Goal: Transaction & Acquisition: Purchase product/service

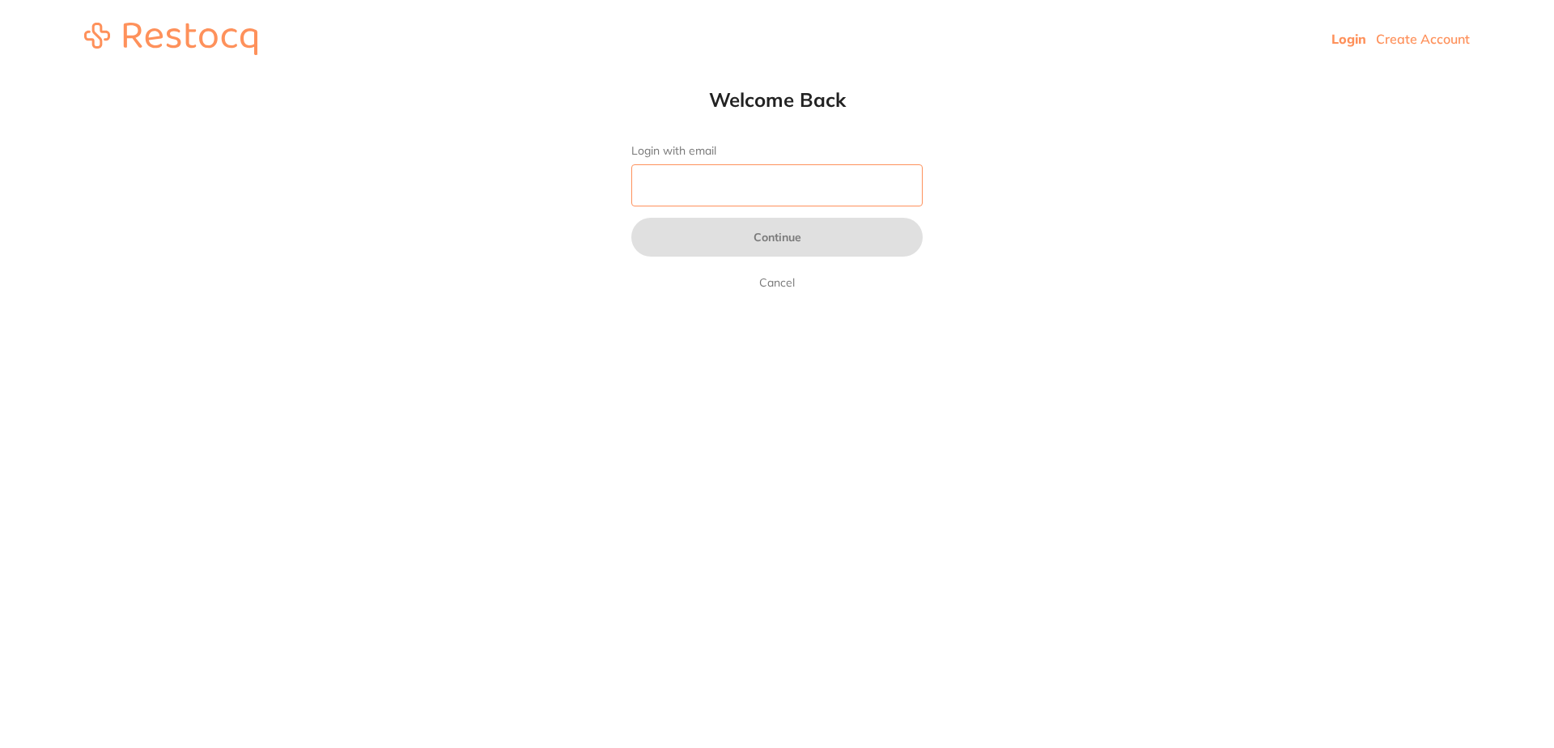
click at [710, 189] on input "Login with email" at bounding box center [776, 185] width 291 height 42
type input "[EMAIL_ADDRESS][DOMAIN_NAME]"
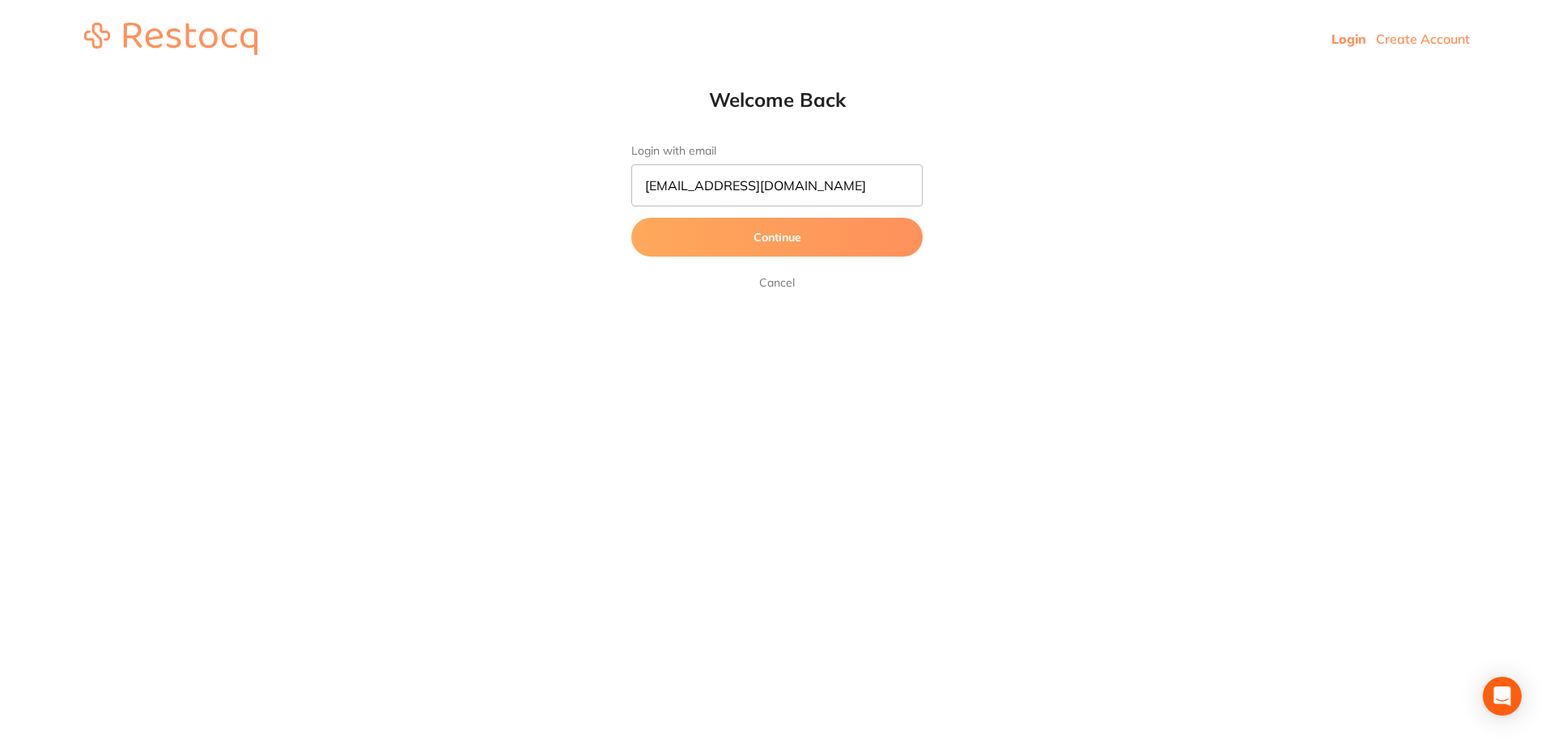
click at [795, 233] on button "Continue" at bounding box center [776, 237] width 291 height 39
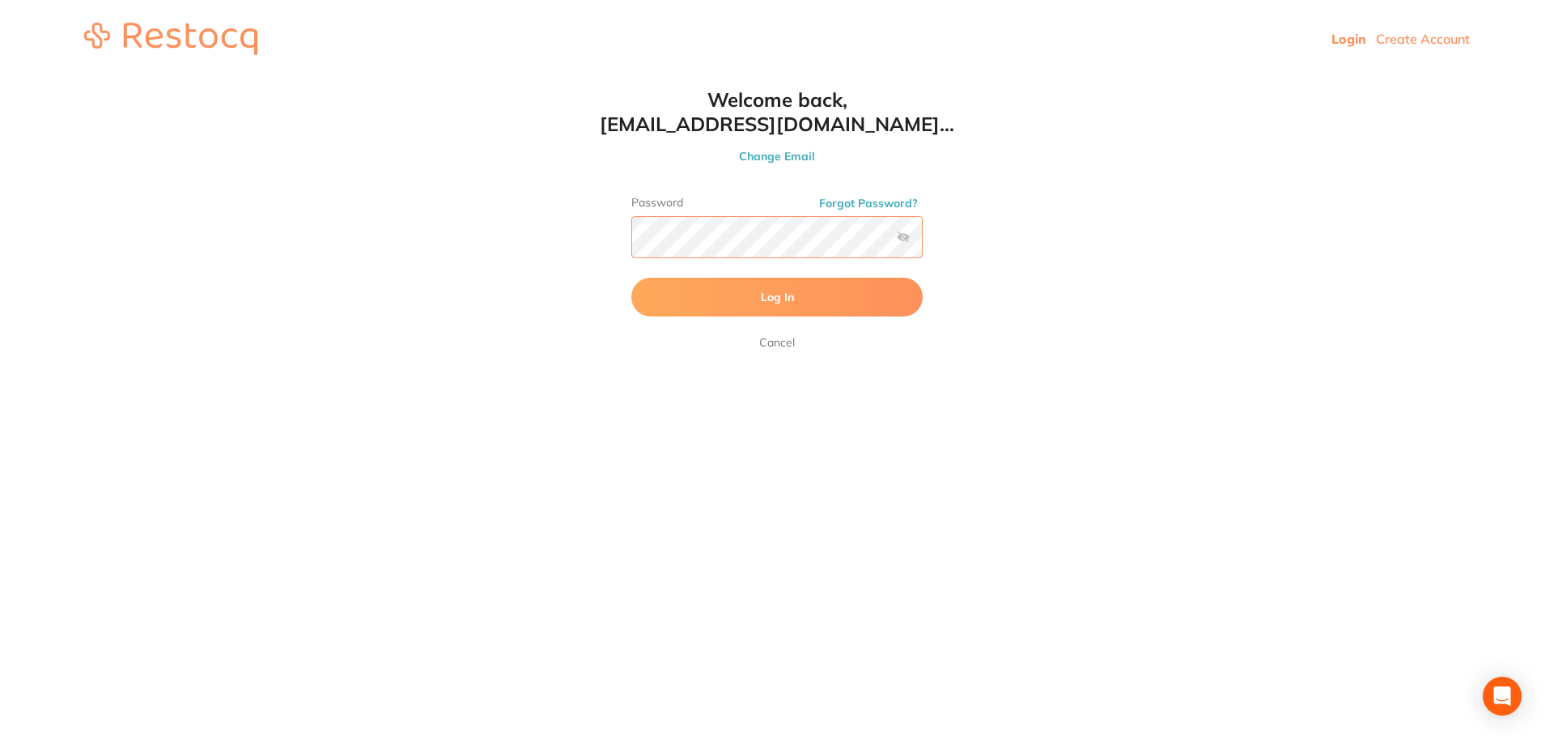
click at [631, 278] on button "Log In" at bounding box center [776, 297] width 291 height 39
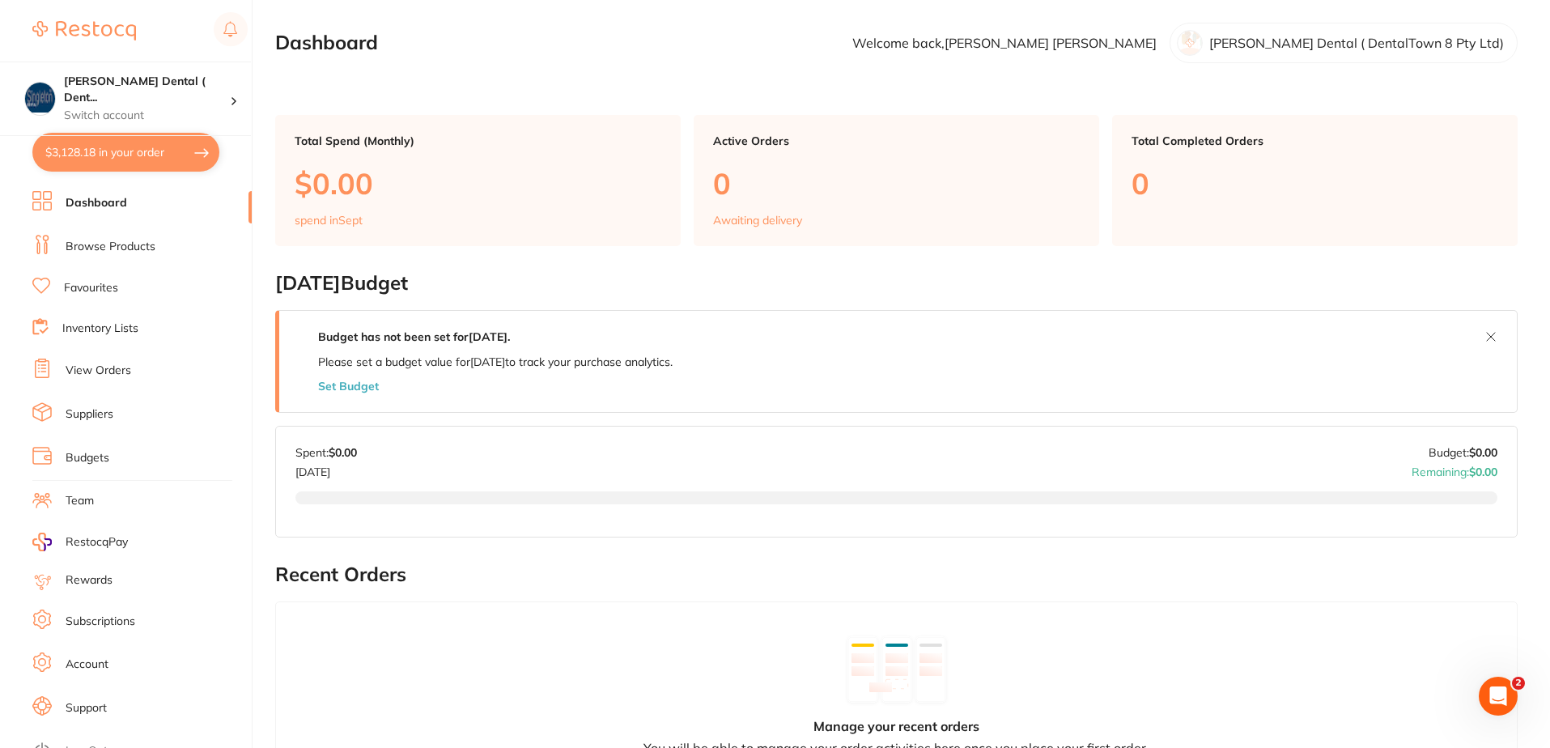
click at [114, 206] on link "Dashboard" at bounding box center [97, 203] width 62 height 16
click at [147, 254] on li "Browse Products" at bounding box center [141, 247] width 219 height 24
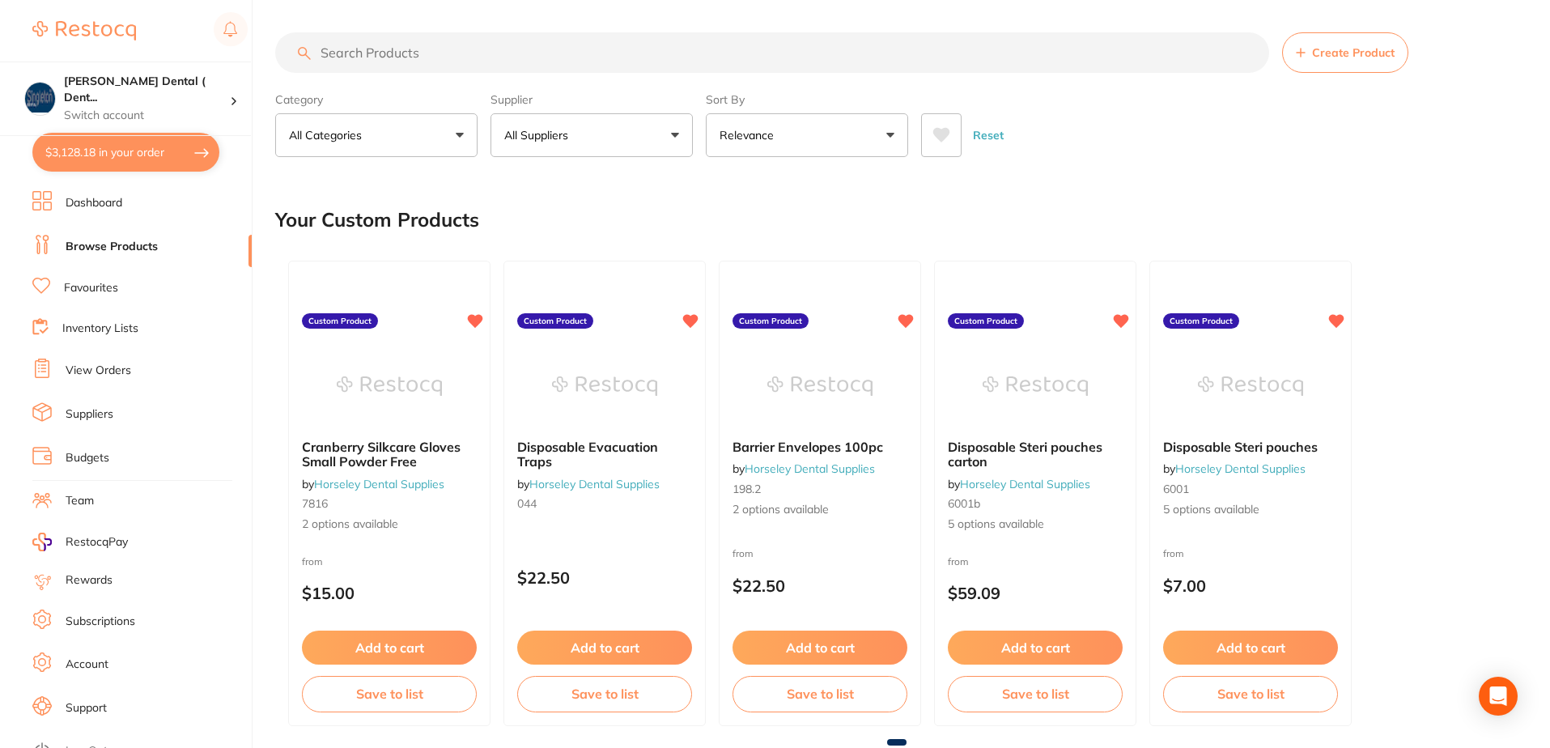
click at [673, 134] on button "All Suppliers" at bounding box center [591, 135] width 202 height 44
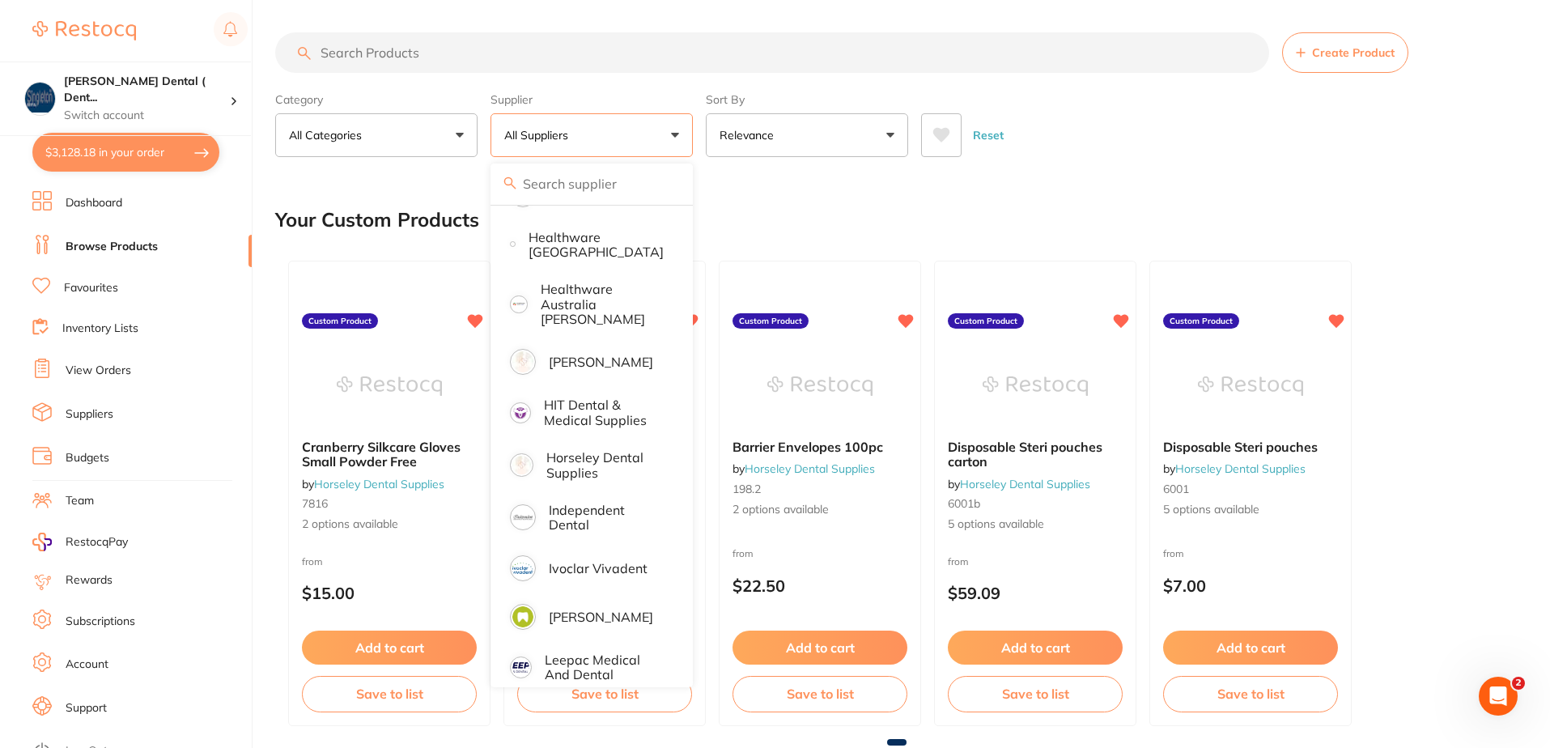
scroll to position [728, 0]
click at [572, 499] on p "Independent Dental" at bounding box center [606, 514] width 115 height 30
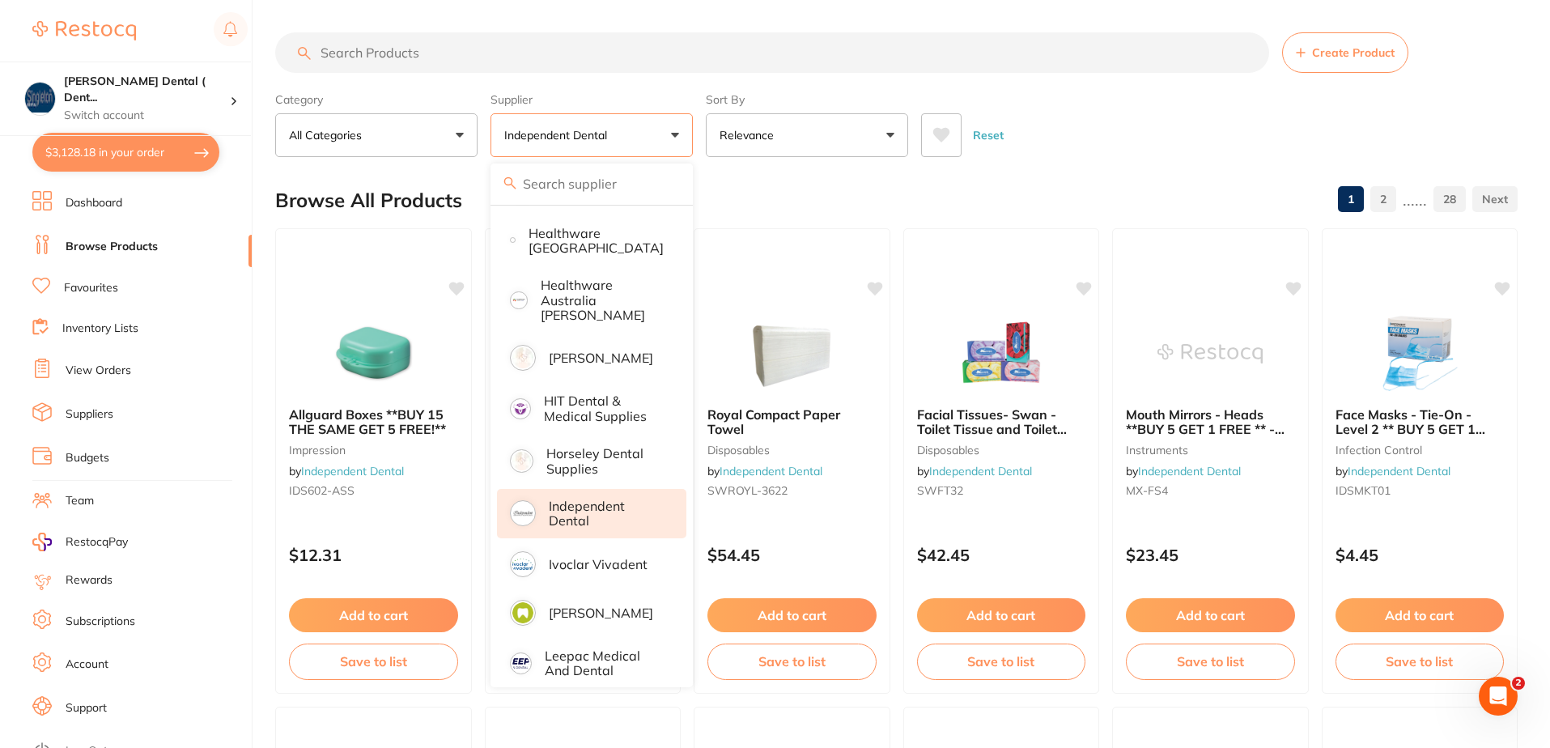
scroll to position [0, 0]
click at [425, 53] on input "search" at bounding box center [772, 52] width 994 height 40
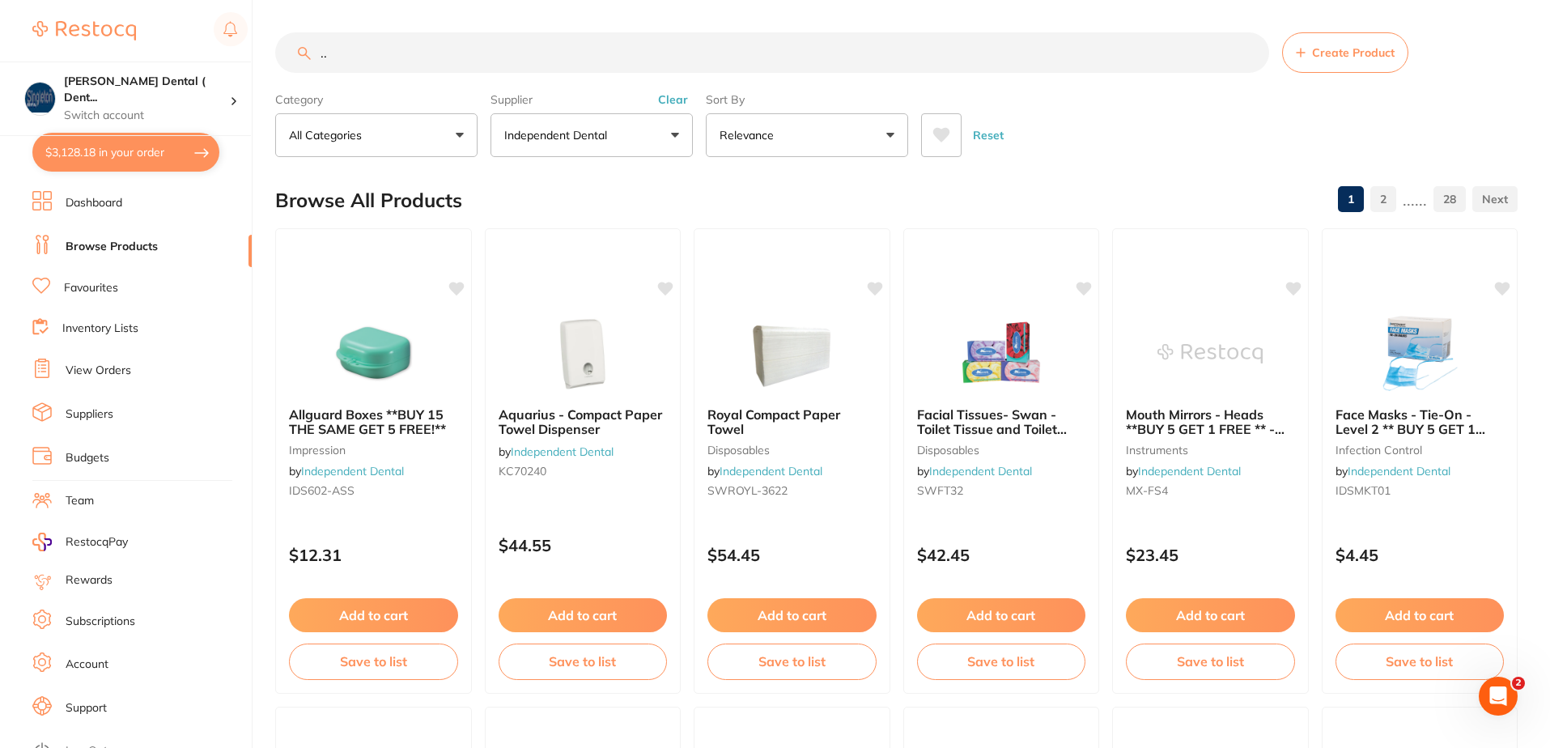
type input "."
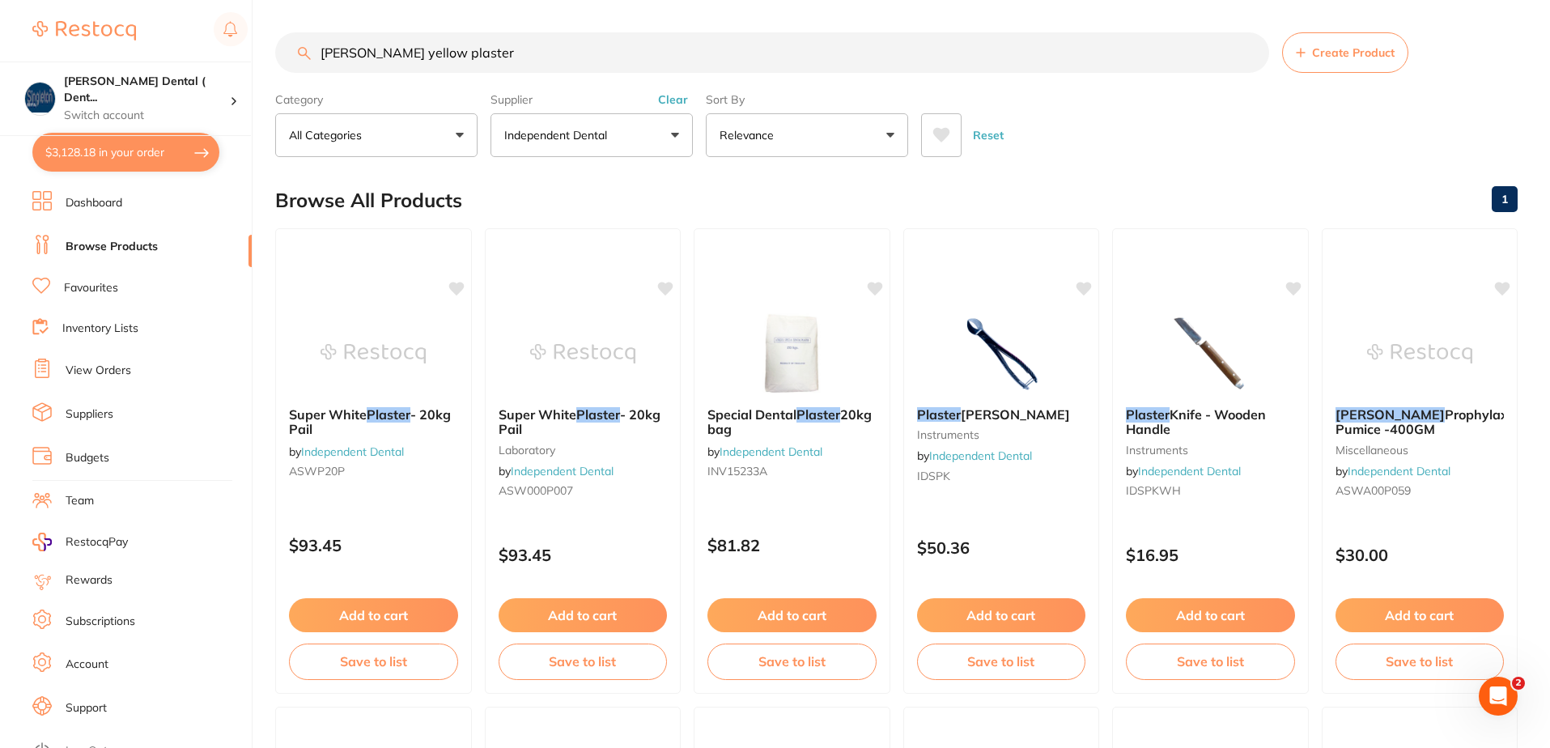
drag, startPoint x: 483, startPoint y: 52, endPoint x: 307, endPoint y: 59, distance: 176.6
click at [307, 59] on div "[PERSON_NAME] yellow plaster Create Product" at bounding box center [896, 52] width 1242 height 40
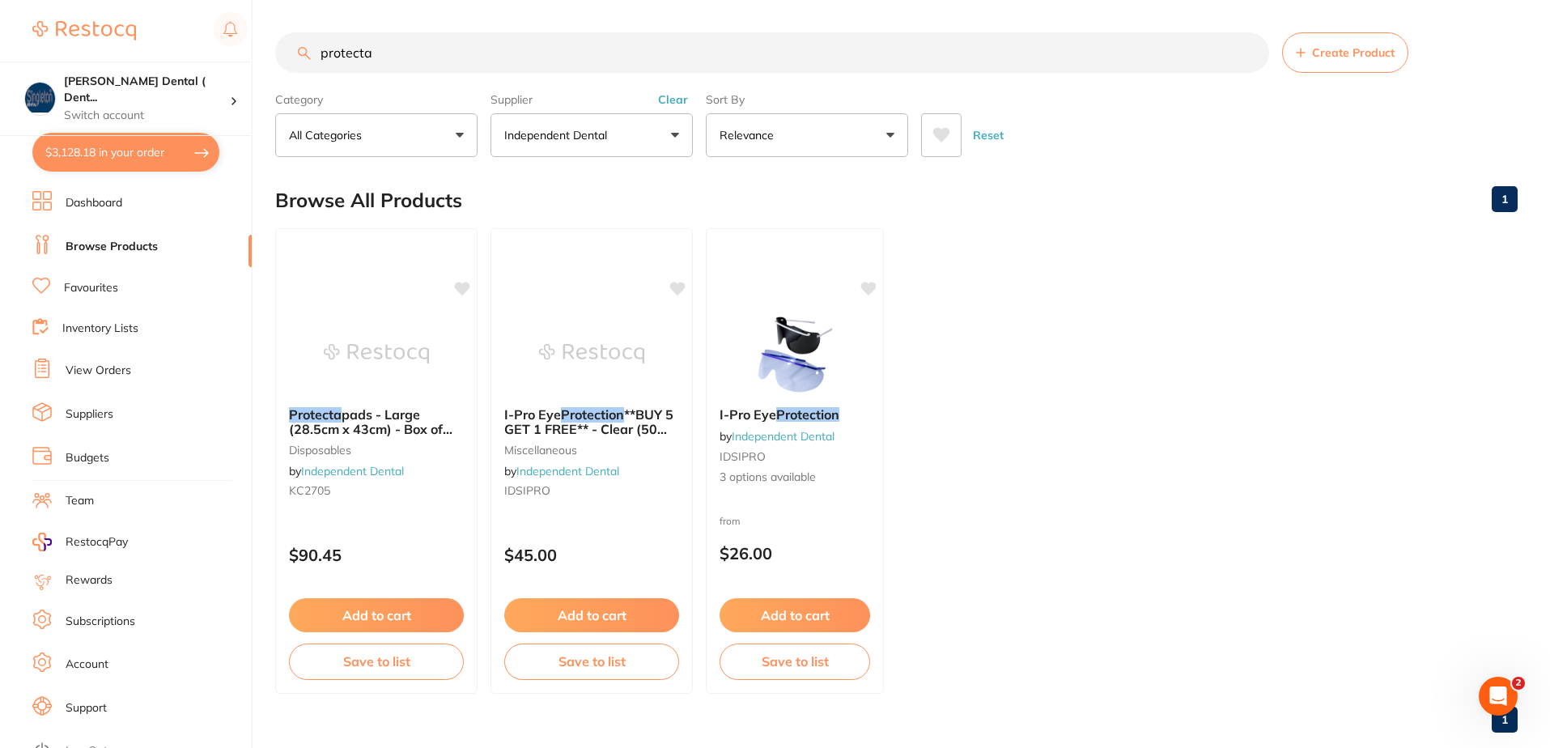
click at [320, 54] on input "protecta" at bounding box center [772, 52] width 994 height 40
drag, startPoint x: 367, startPoint y: 56, endPoint x: 318, endPoint y: 57, distance: 48.6
click at [318, 57] on input "halyard protecta" at bounding box center [772, 52] width 994 height 40
drag, startPoint x: 376, startPoint y: 56, endPoint x: 295, endPoint y: 57, distance: 81.7
click at [295, 57] on input "protecta" at bounding box center [772, 52] width 994 height 40
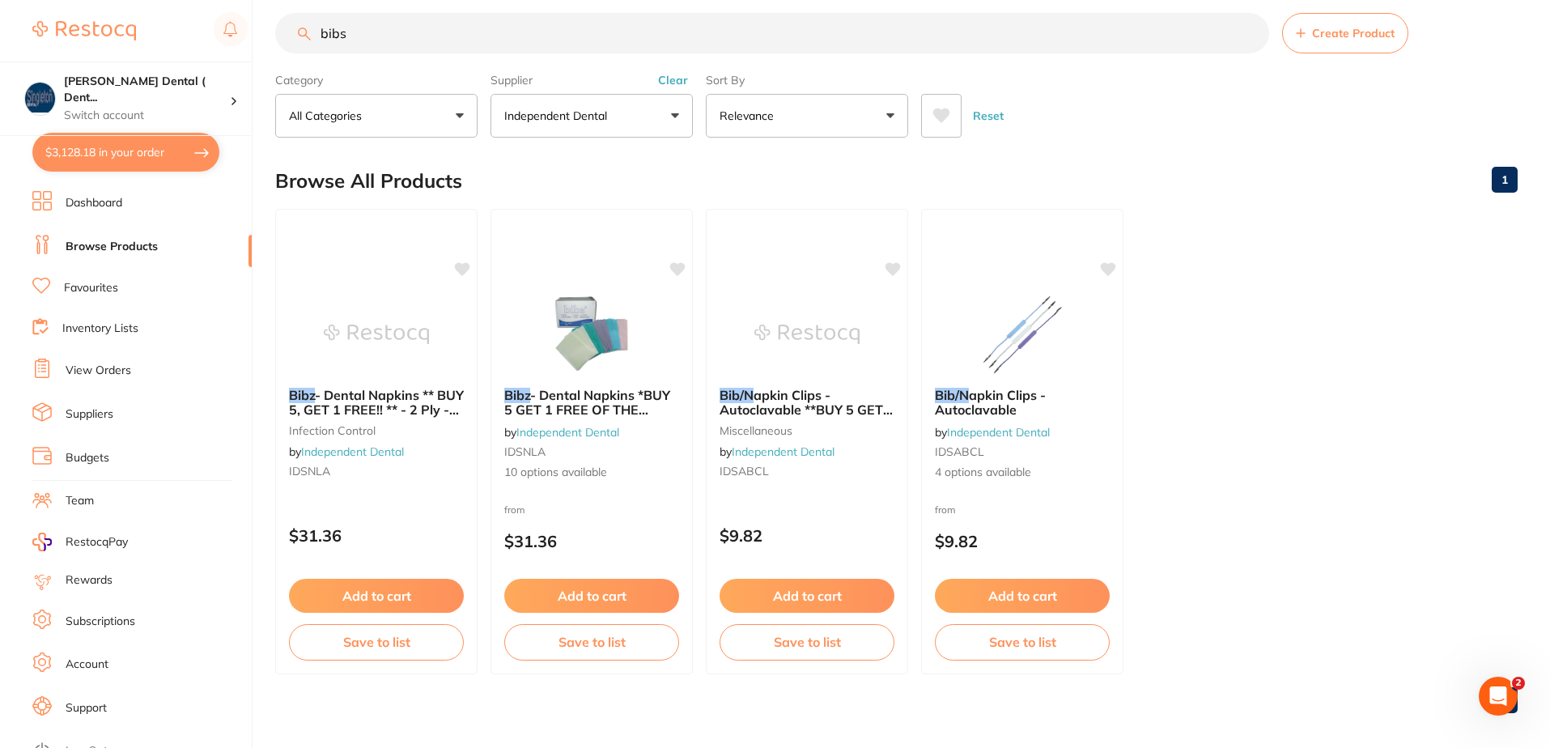
scroll to position [30, 0]
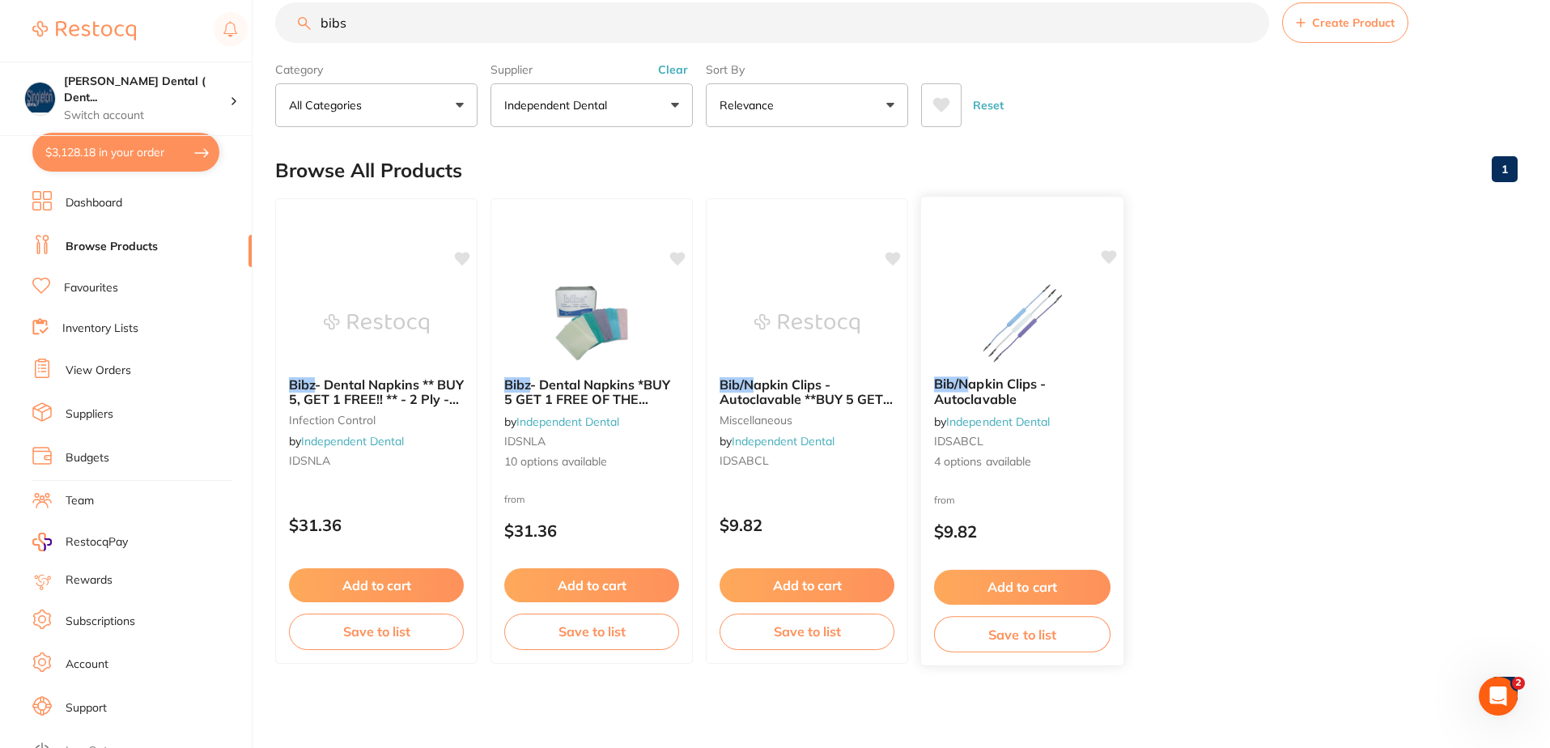
type input "bibs"
click at [1015, 585] on button "Add to cart" at bounding box center [1022, 587] width 176 height 35
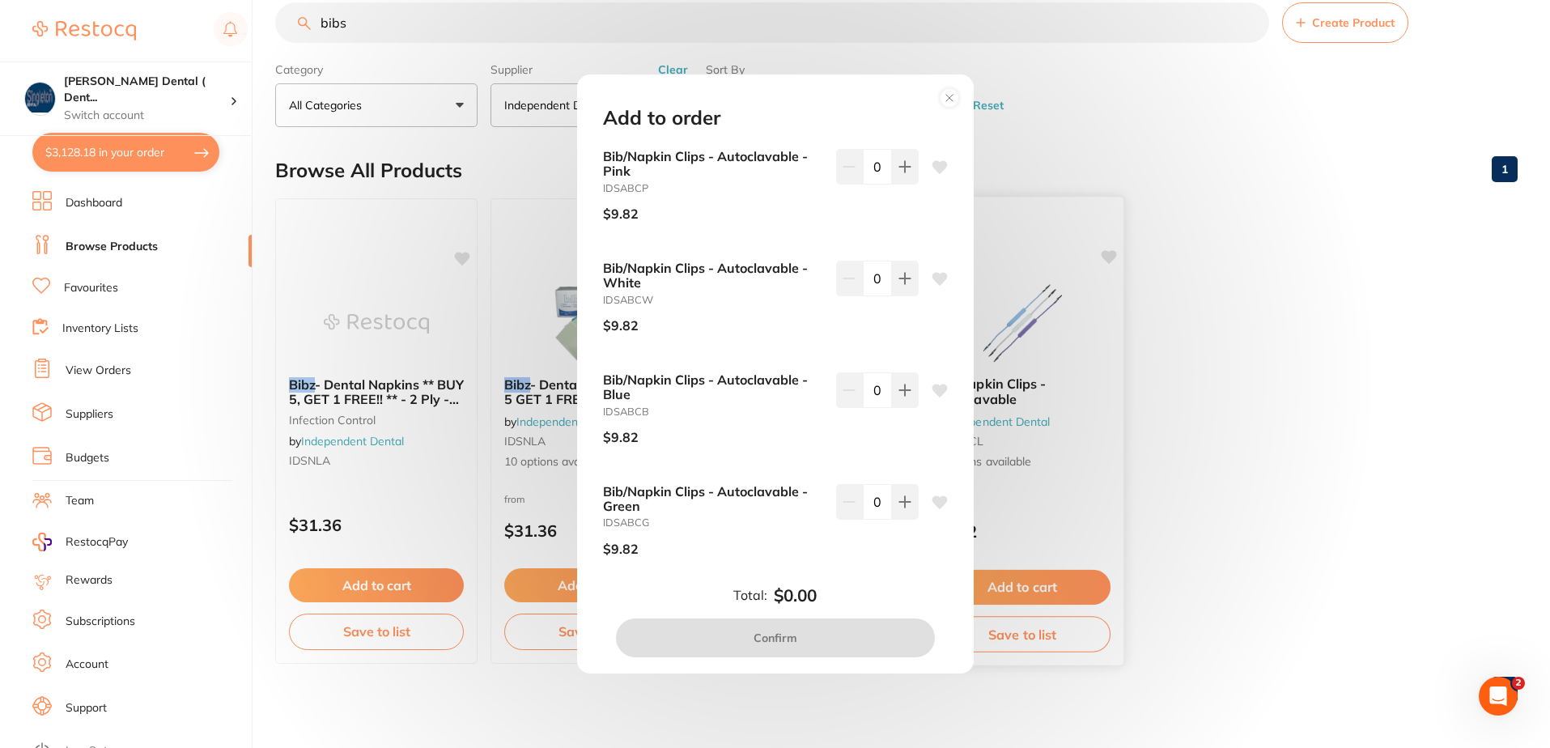
scroll to position [0, 0]
click at [953, 96] on circle at bounding box center [949, 98] width 19 height 19
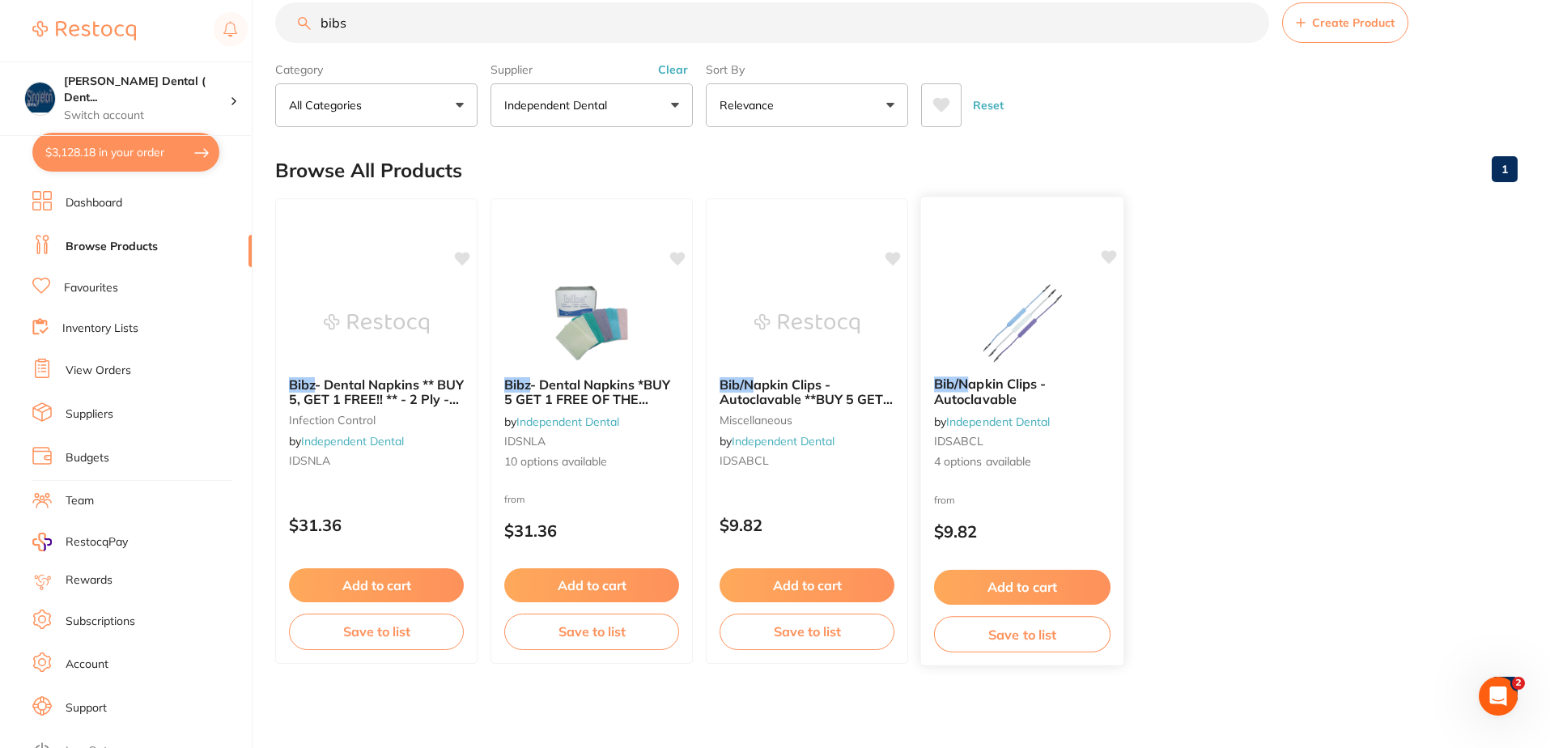
click at [1022, 583] on button "Add to cart" at bounding box center [1022, 587] width 176 height 35
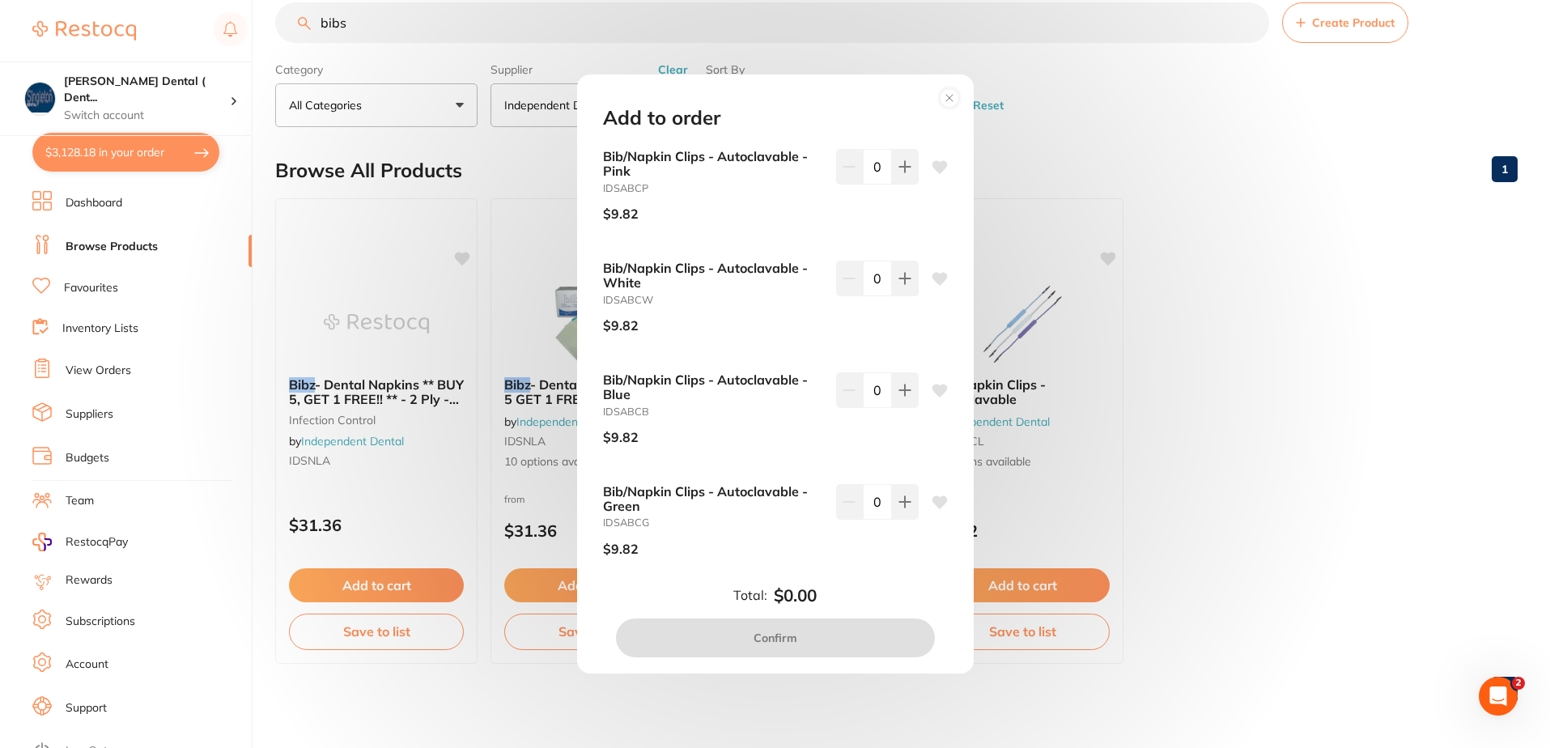
click at [935, 388] on icon at bounding box center [939, 390] width 15 height 13
click at [906, 387] on icon at bounding box center [904, 390] width 13 height 13
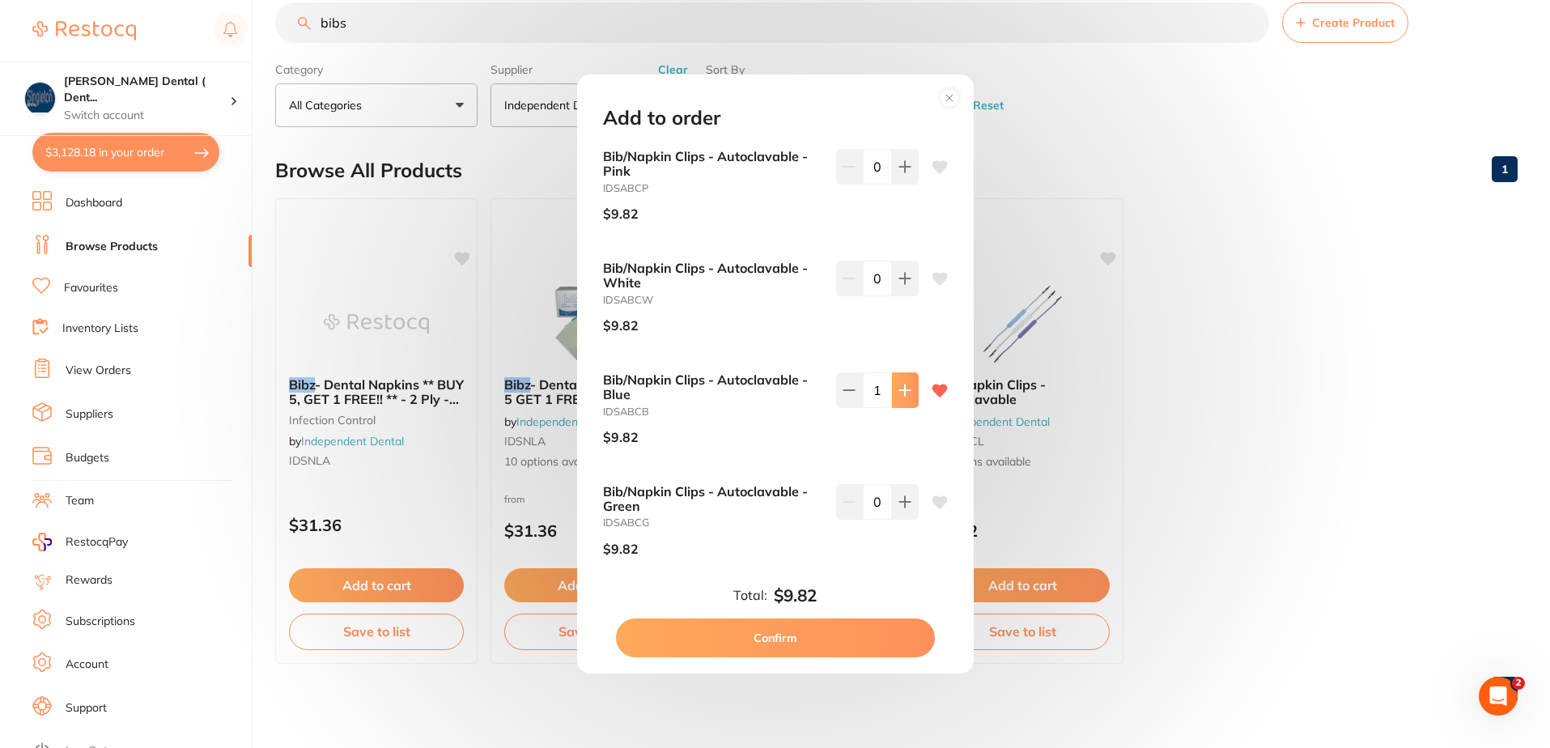
click at [906, 387] on icon at bounding box center [904, 390] width 13 height 13
type input "2"
click at [779, 643] on button "Confirm" at bounding box center [775, 637] width 319 height 39
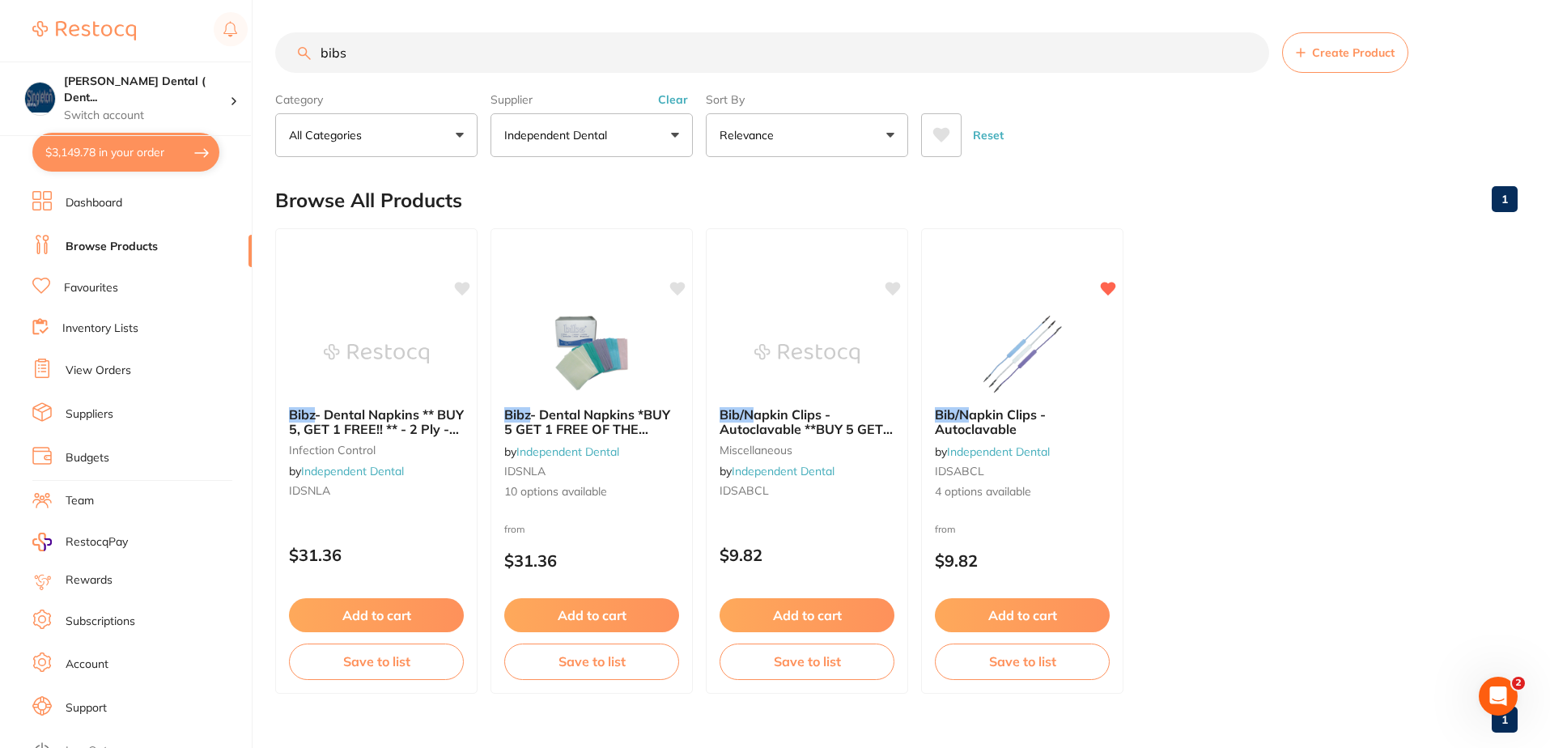
drag, startPoint x: 363, startPoint y: 50, endPoint x: 299, endPoint y: 61, distance: 64.8
click at [301, 60] on input "bibs" at bounding box center [772, 52] width 994 height 40
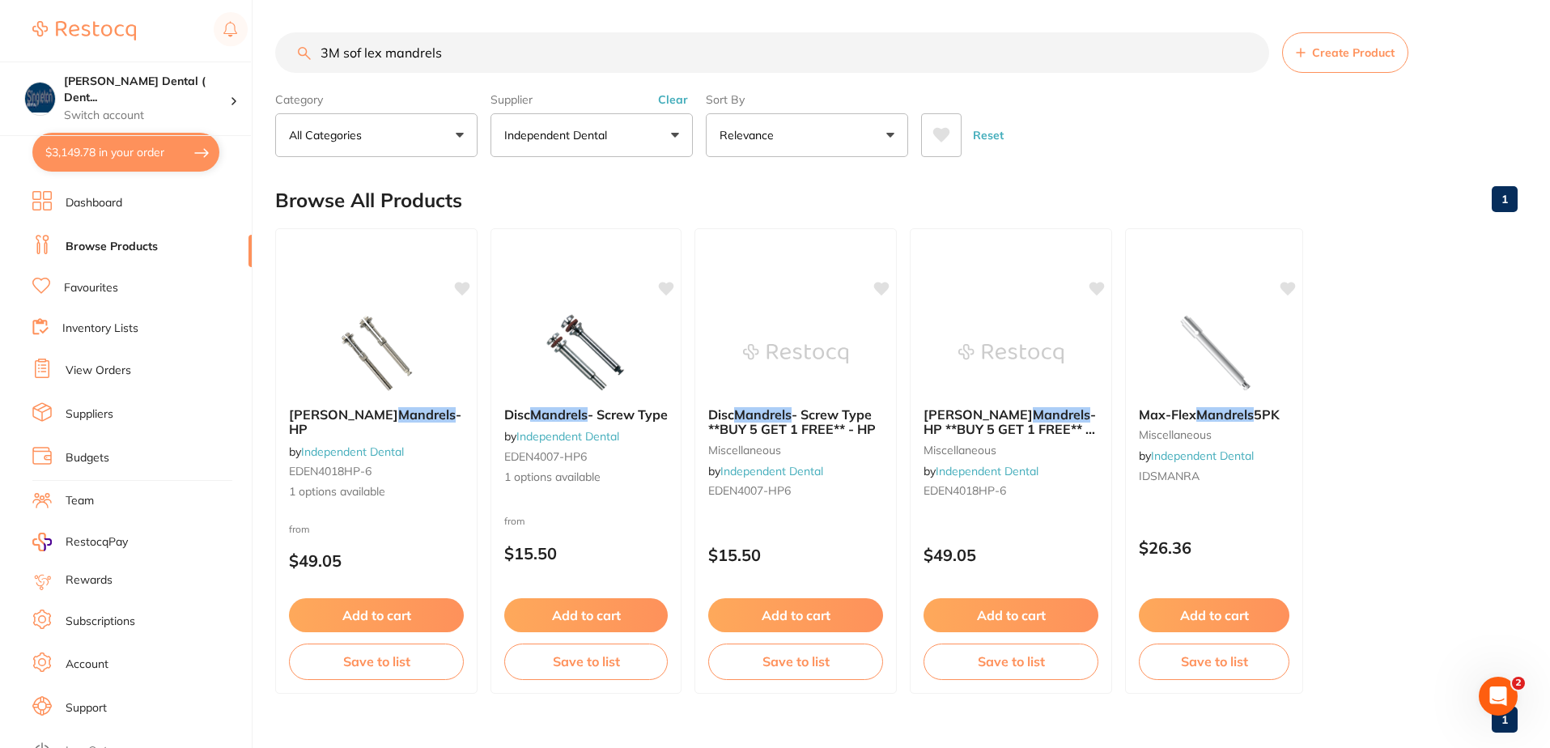
drag, startPoint x: 458, startPoint y: 59, endPoint x: 304, endPoint y: 56, distance: 153.8
click at [304, 56] on div "3M sof lex mandrels Create Product" at bounding box center [896, 52] width 1242 height 40
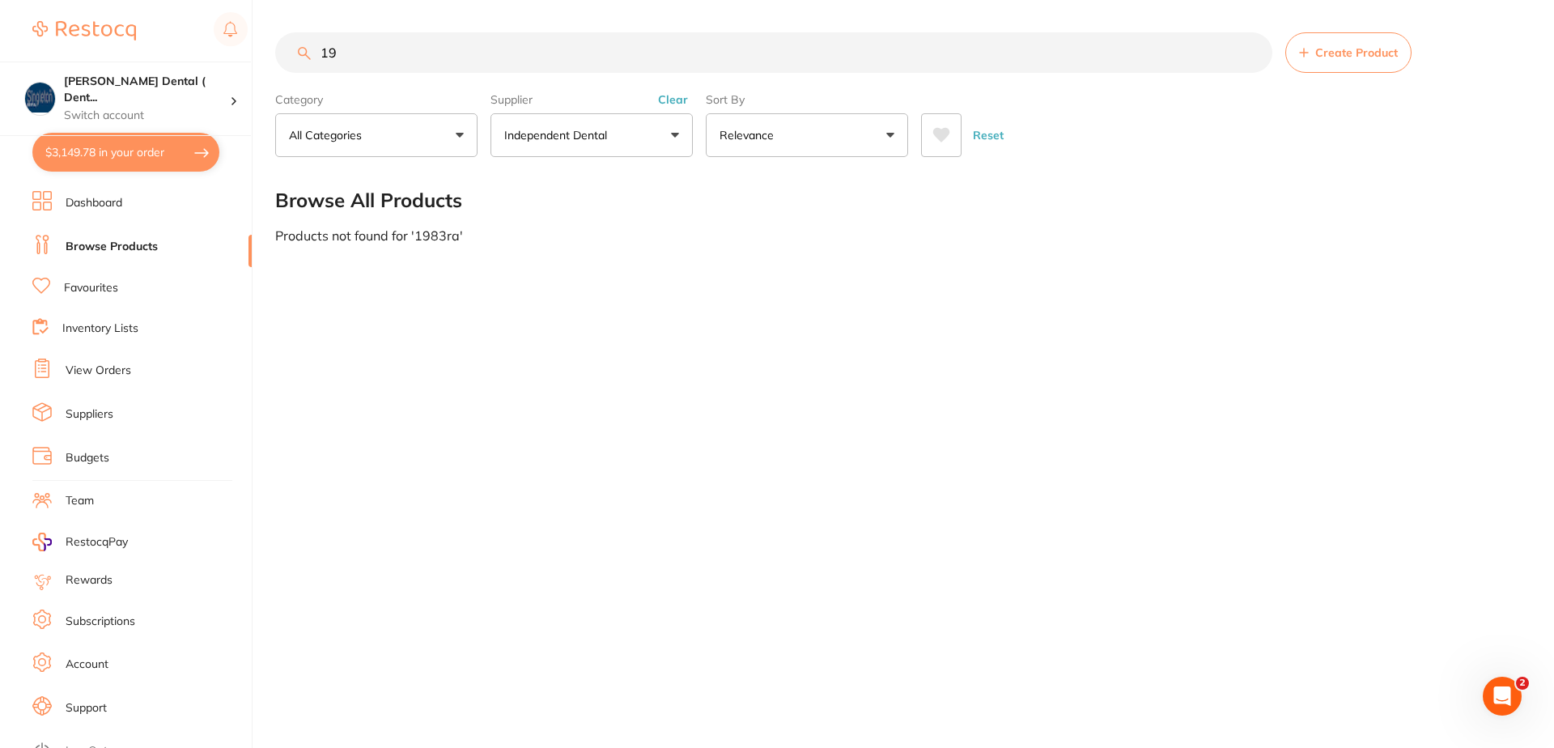
type input "1"
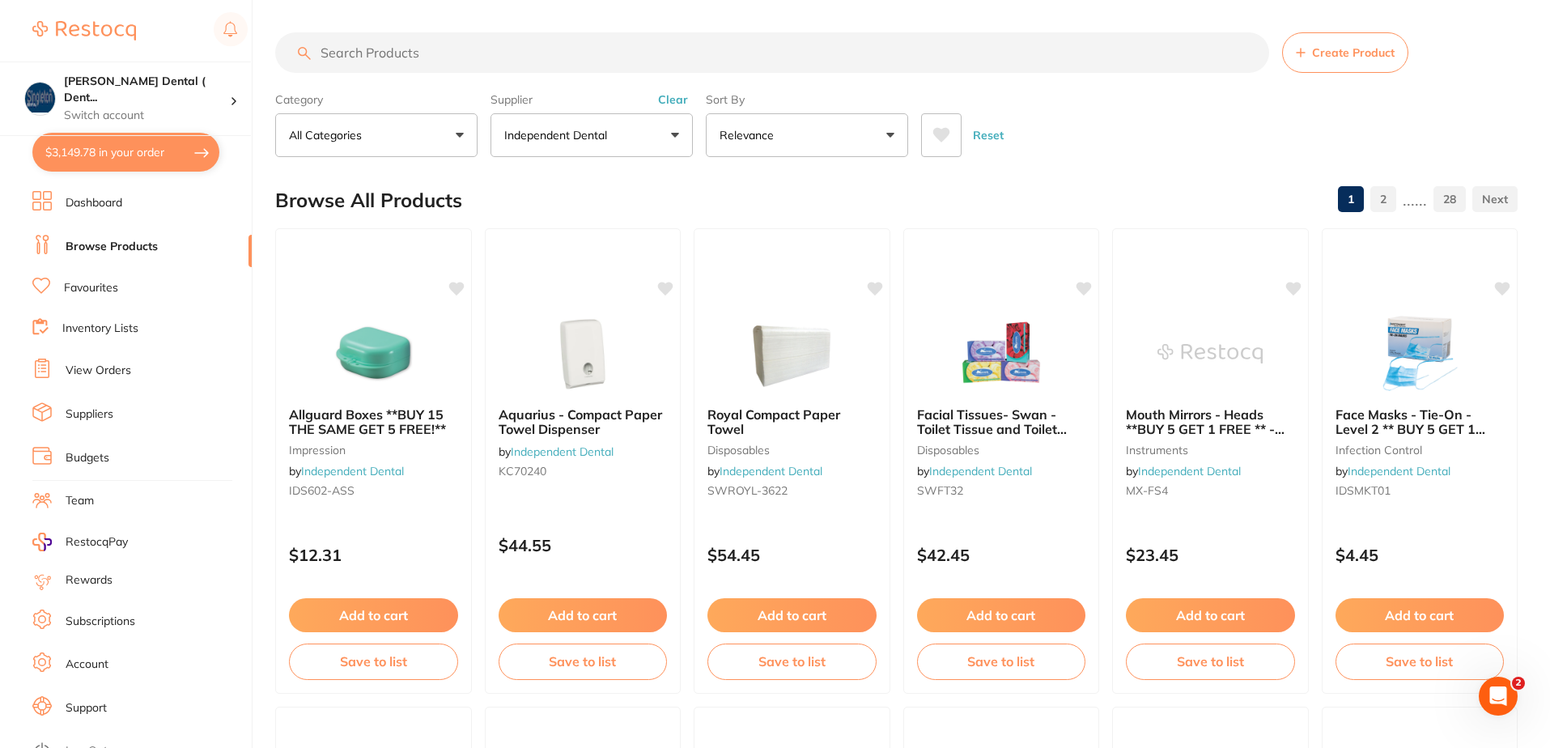
click at [117, 242] on link "Browse Products" at bounding box center [112, 247] width 92 height 16
click at [443, 54] on input "search" at bounding box center [772, 52] width 994 height 40
click at [679, 132] on button "Independent Dental" at bounding box center [591, 135] width 202 height 44
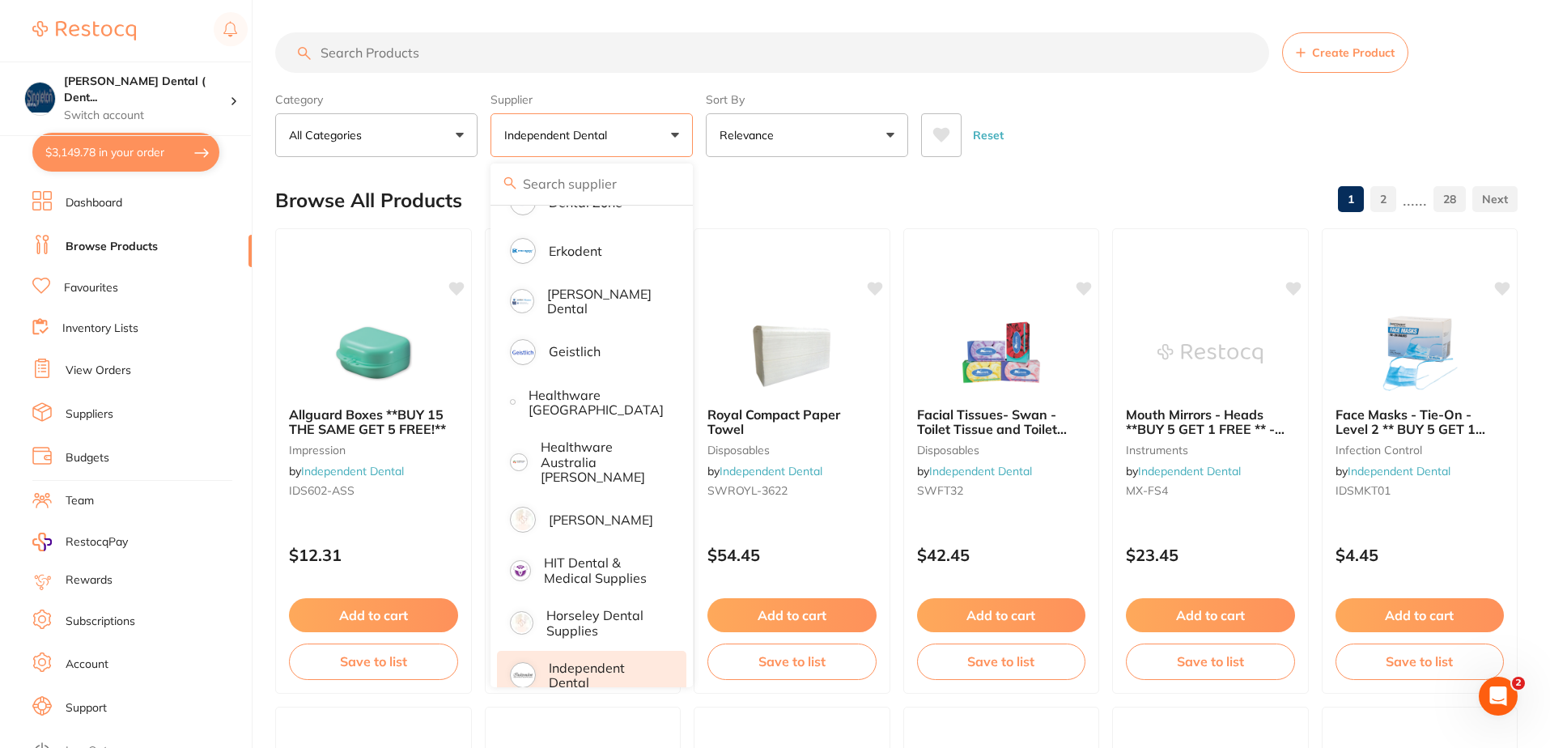
scroll to position [647, 0]
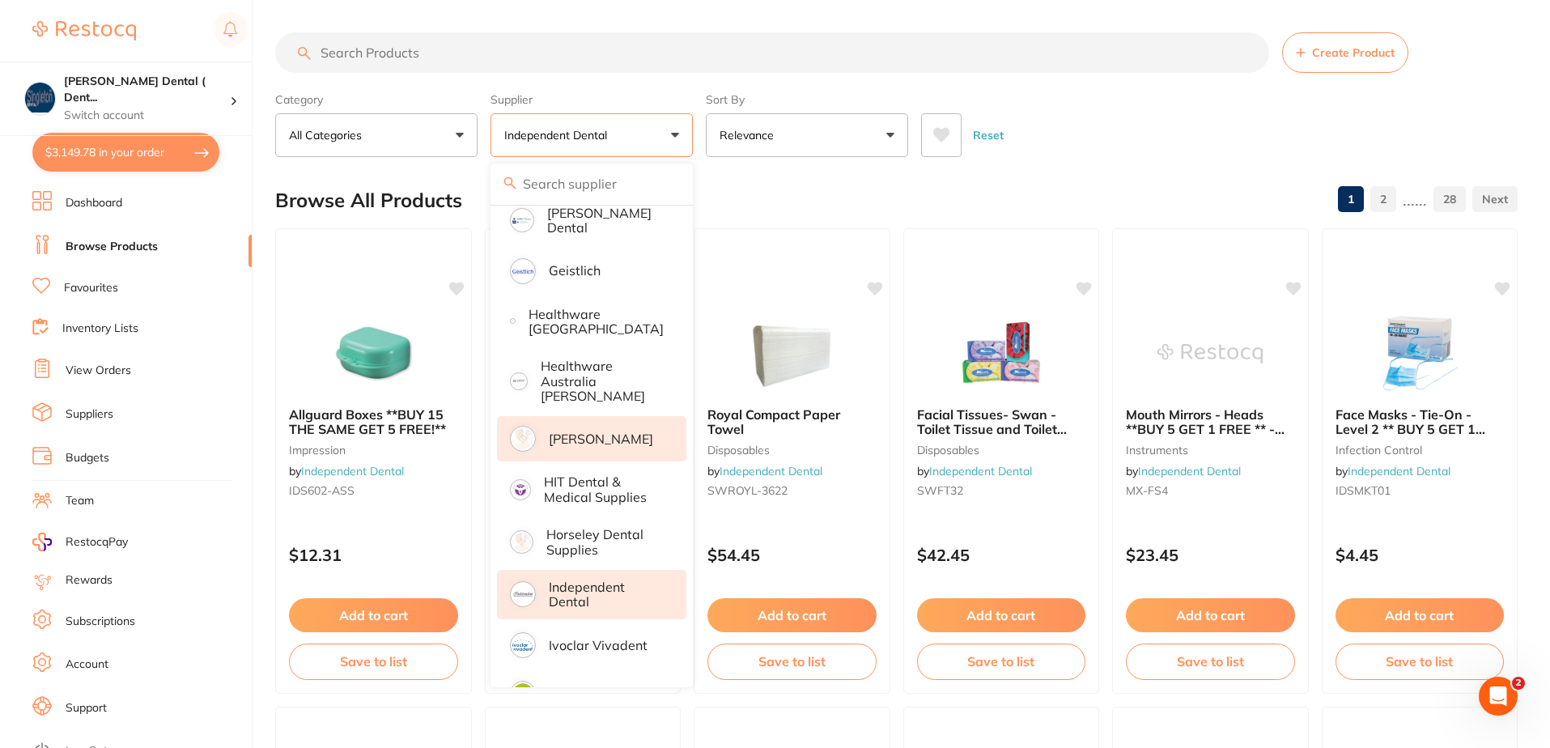
click at [587, 431] on p "[PERSON_NAME]" at bounding box center [601, 438] width 104 height 15
click at [627, 431] on p "[PERSON_NAME]" at bounding box center [601, 438] width 104 height 15
click at [591, 431] on p "[PERSON_NAME]" at bounding box center [601, 438] width 104 height 15
click at [618, 131] on span "+1" at bounding box center [609, 136] width 16 height 16
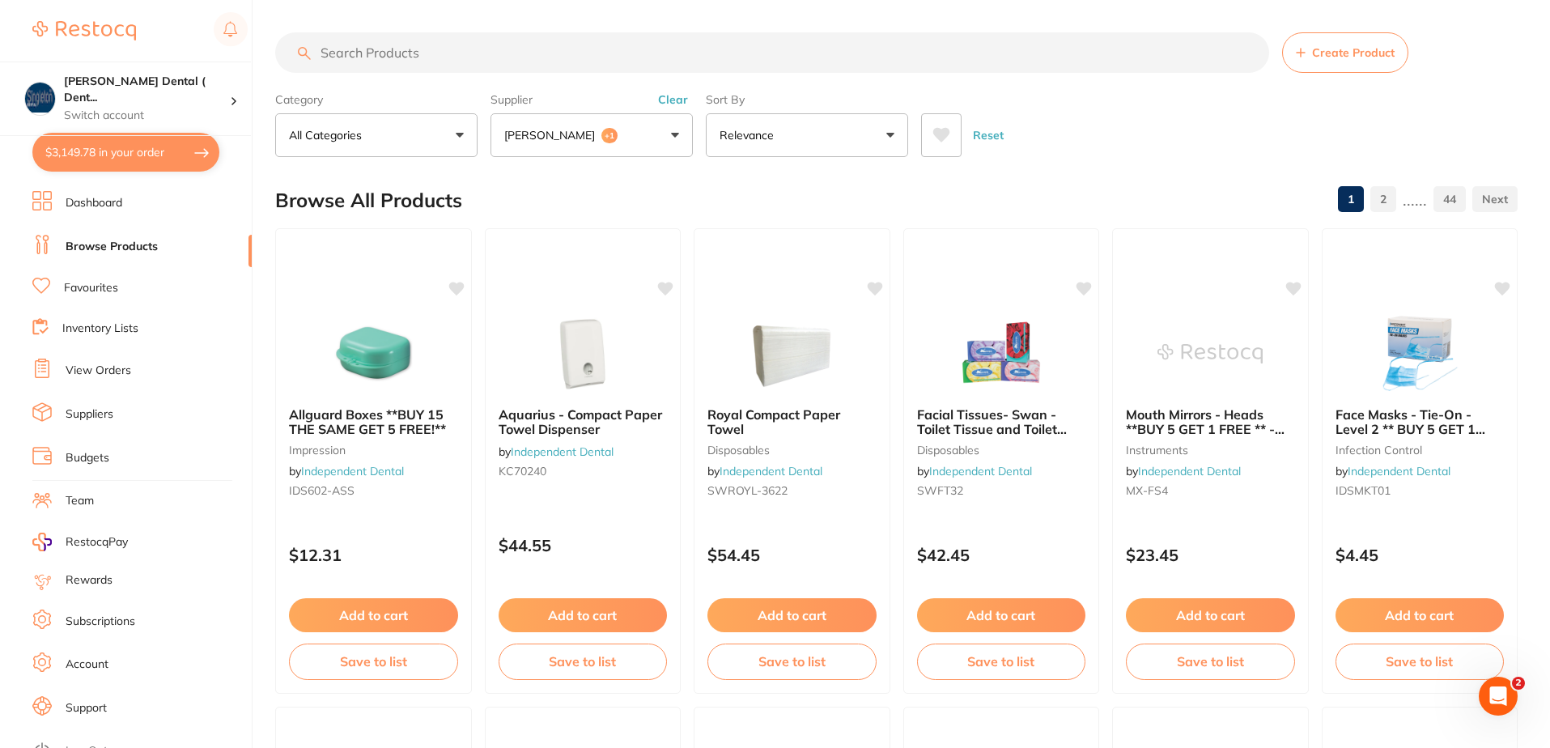
click at [673, 98] on button "Clear" at bounding box center [673, 99] width 40 height 15
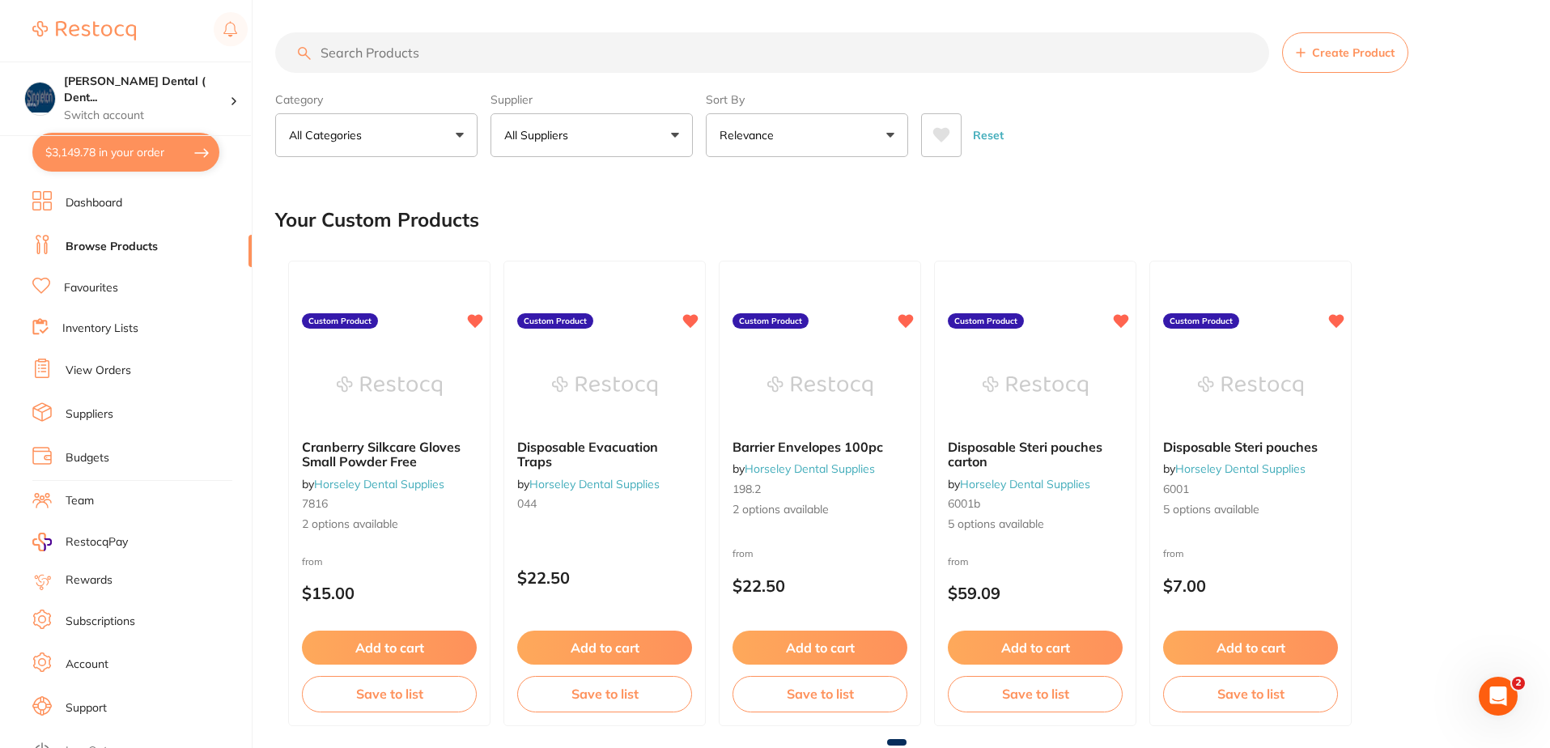
click at [675, 132] on button "All Suppliers" at bounding box center [591, 135] width 202 height 44
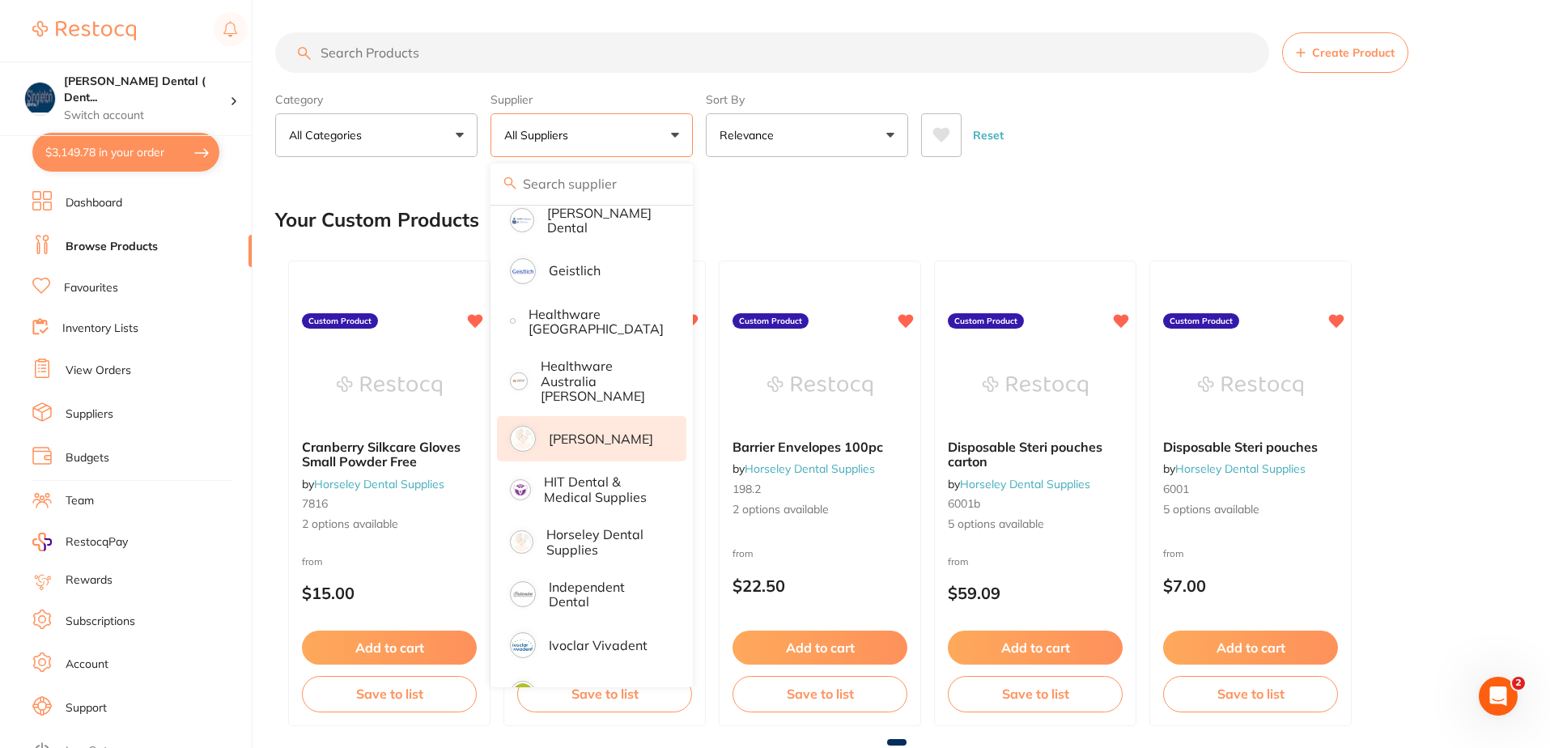
click at [580, 431] on p "[PERSON_NAME]" at bounding box center [601, 438] width 104 height 15
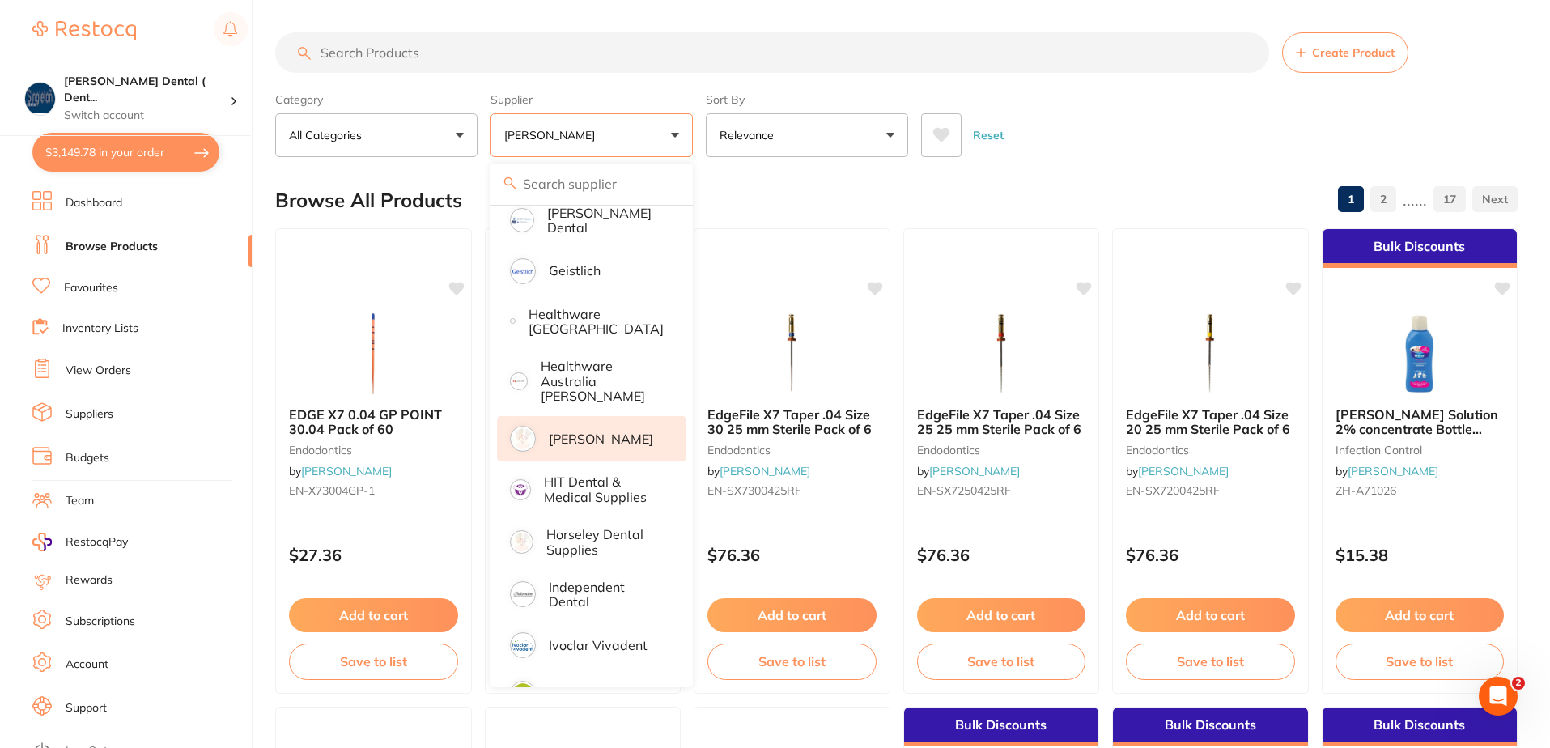
click at [423, 50] on input "search" at bounding box center [772, 52] width 994 height 40
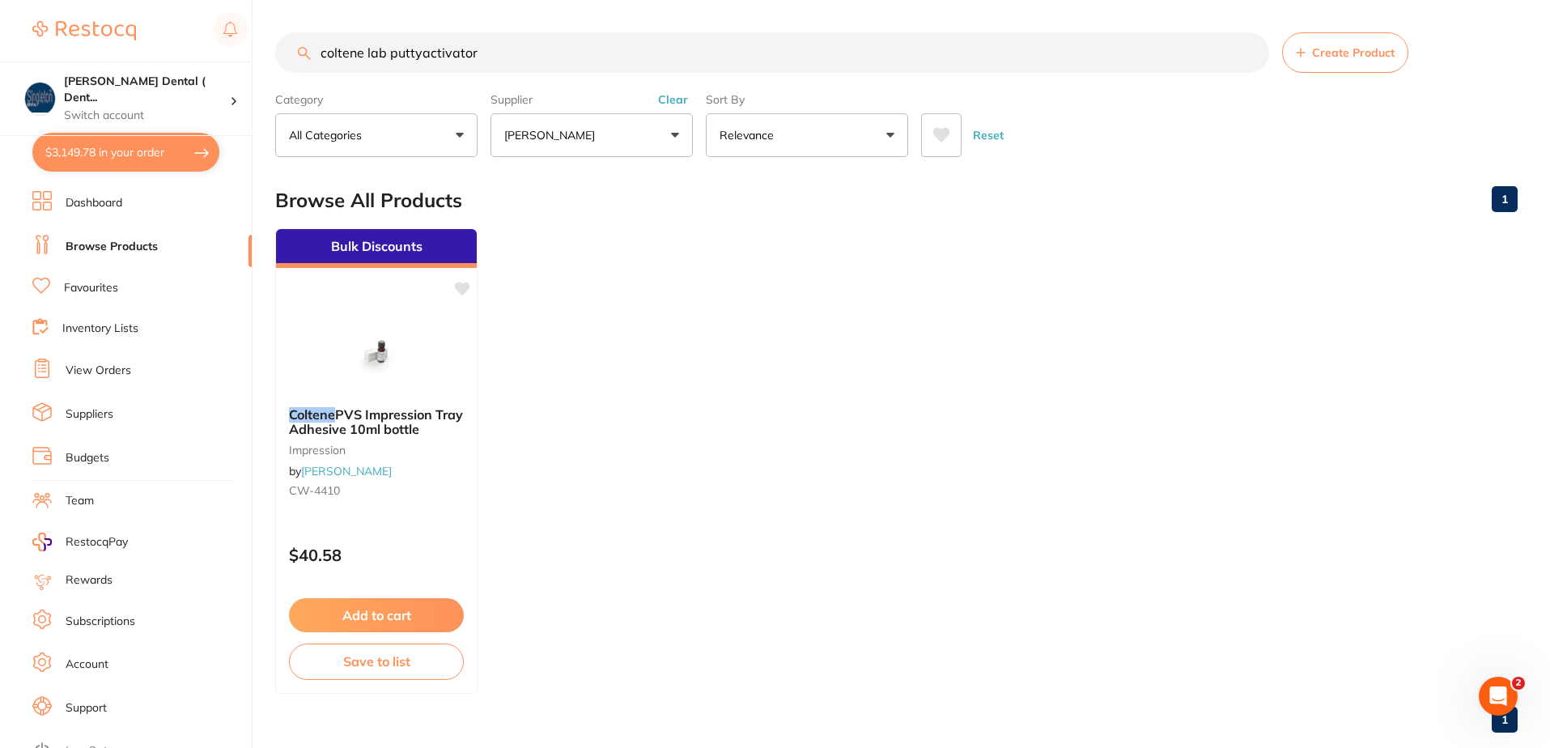
click at [423, 54] on input "coltene lab puttyactivator" at bounding box center [772, 52] width 994 height 40
drag, startPoint x: 490, startPoint y: 48, endPoint x: 241, endPoint y: 62, distance: 249.7
click at [241, 62] on div "$3,149.78 [PERSON_NAME] Dental ( Dent... Switch account [PERSON_NAME] Dental ( …" at bounding box center [775, 374] width 1550 height 748
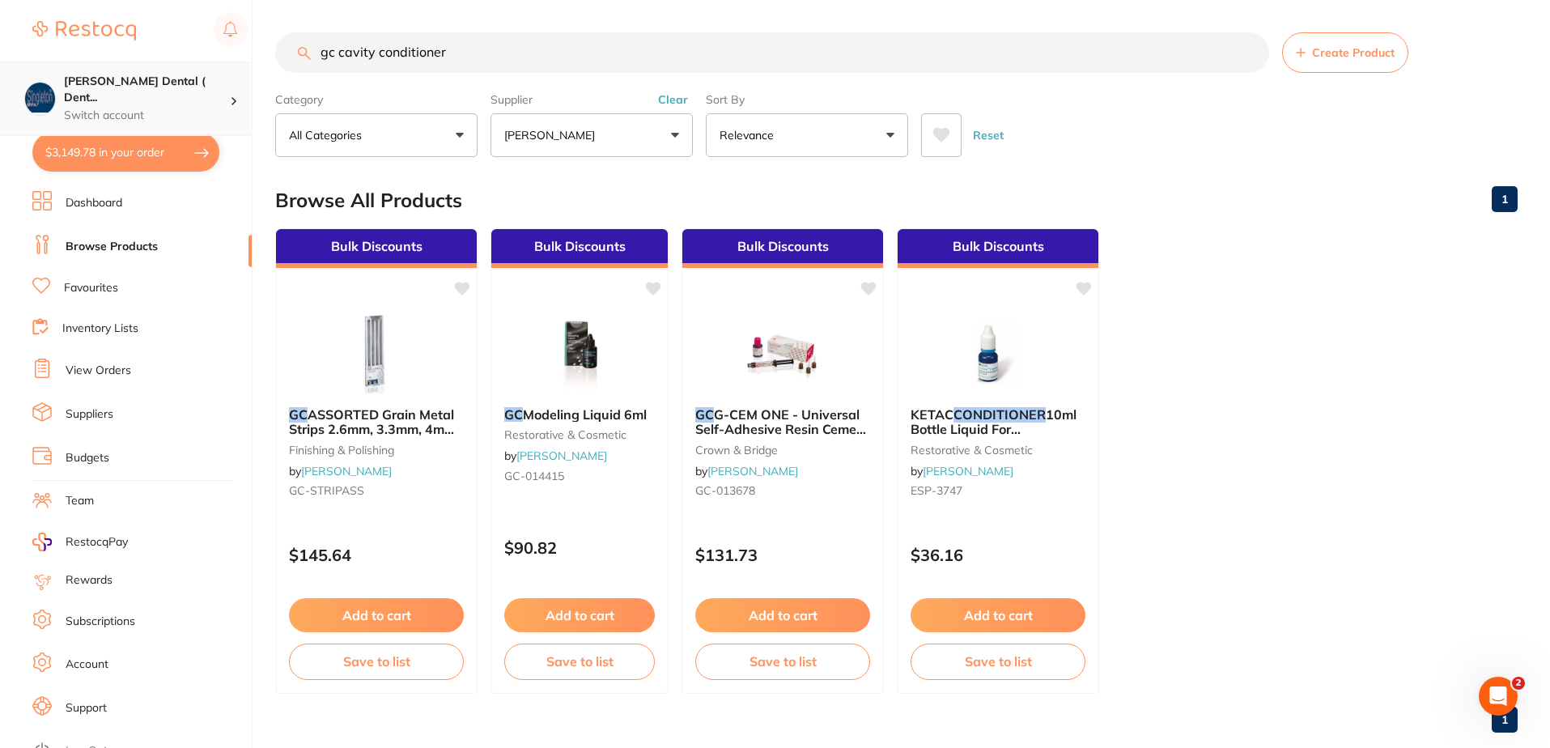
scroll to position [0, 0]
type input "gc cavity conditioner"
click at [105, 293] on link "Favourites" at bounding box center [91, 288] width 54 height 16
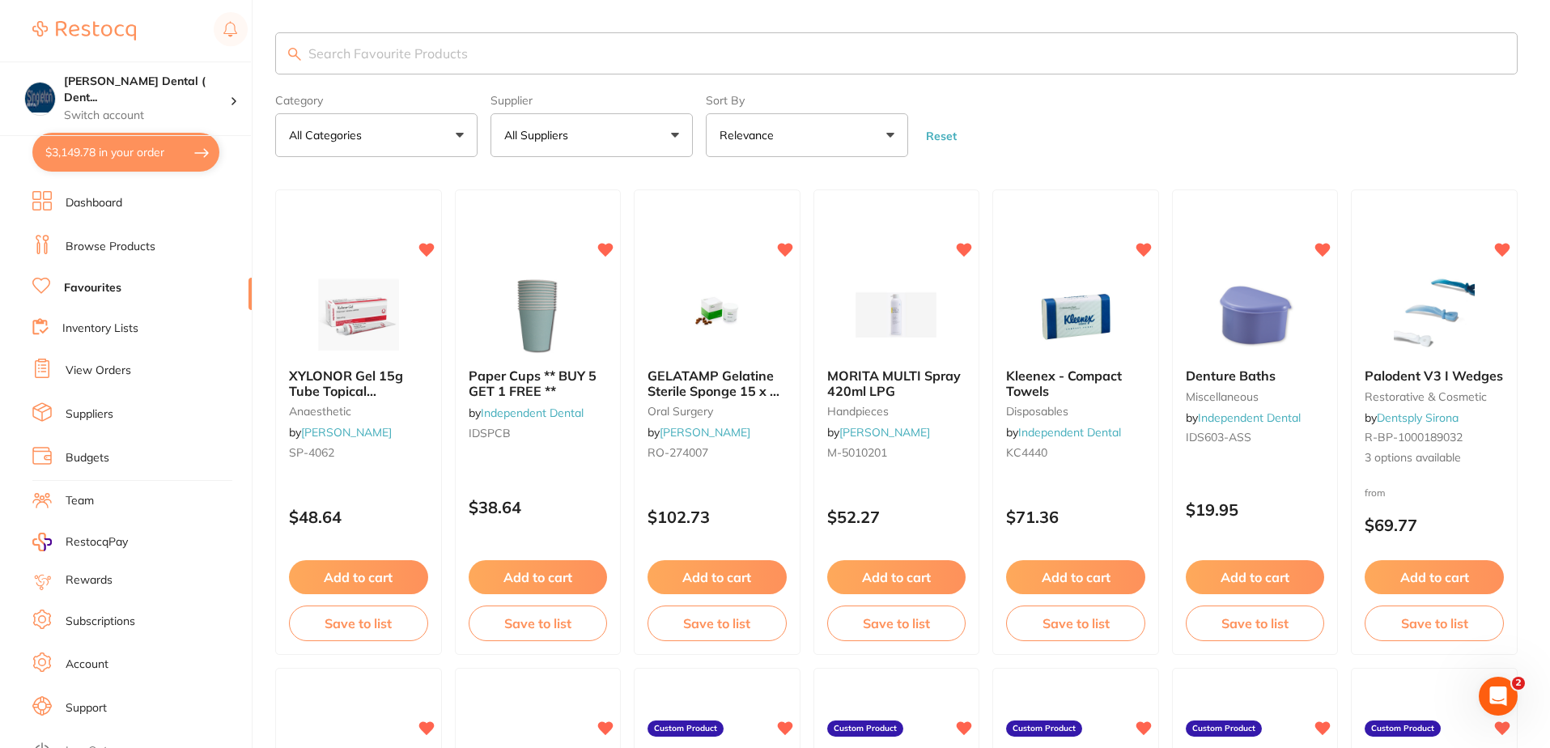
click at [112, 240] on link "Browse Products" at bounding box center [111, 247] width 90 height 16
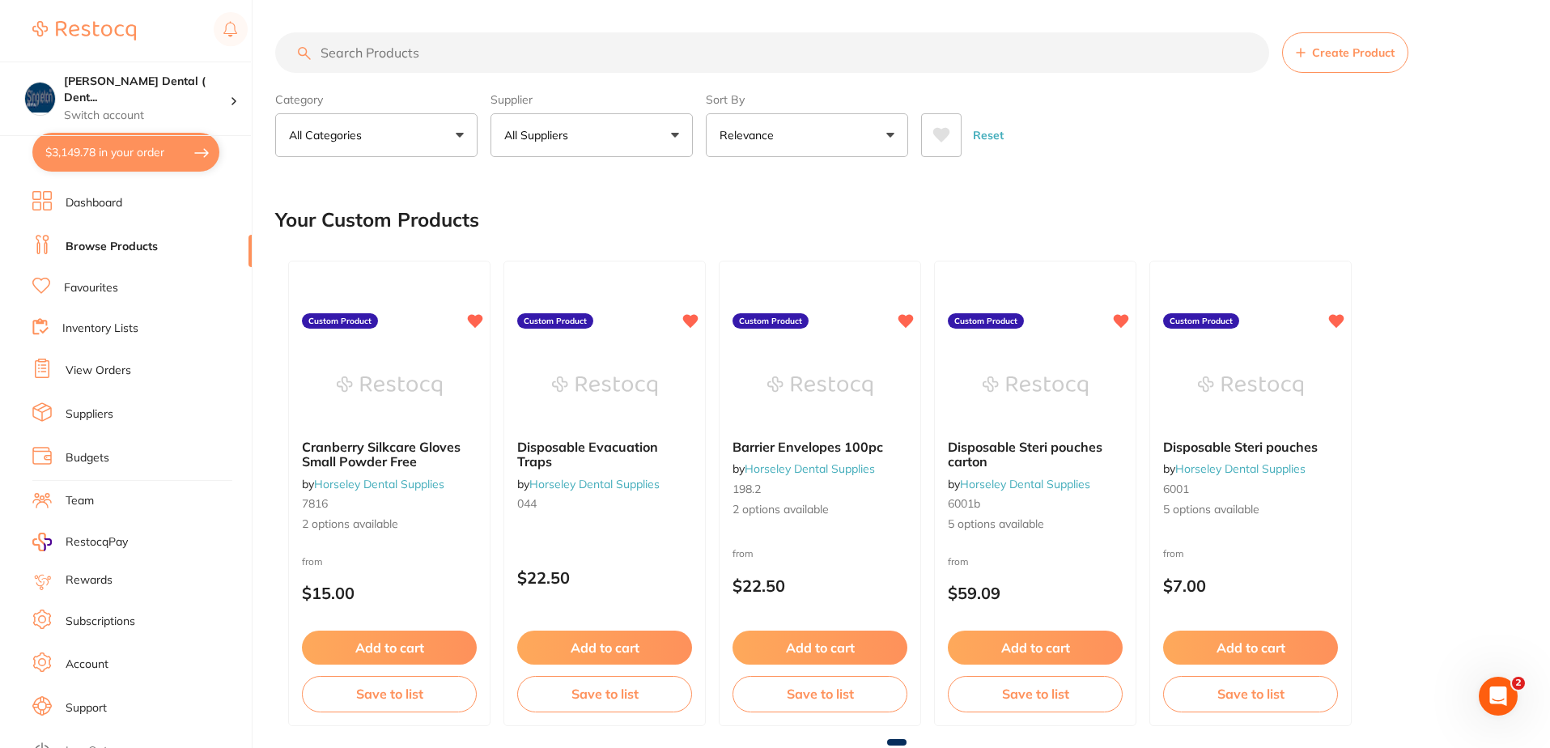
click at [675, 134] on button "All Suppliers" at bounding box center [591, 135] width 202 height 44
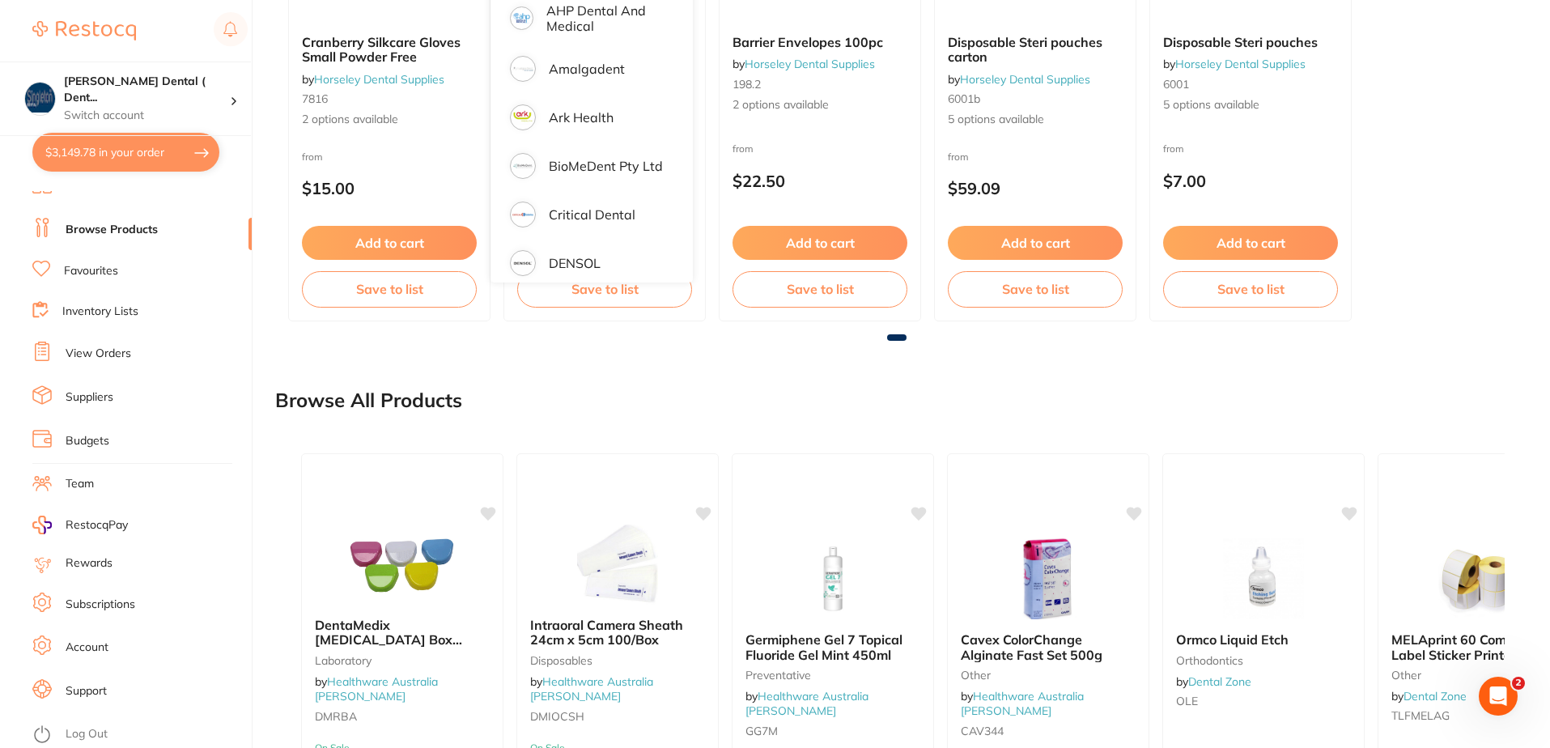
scroll to position [176, 0]
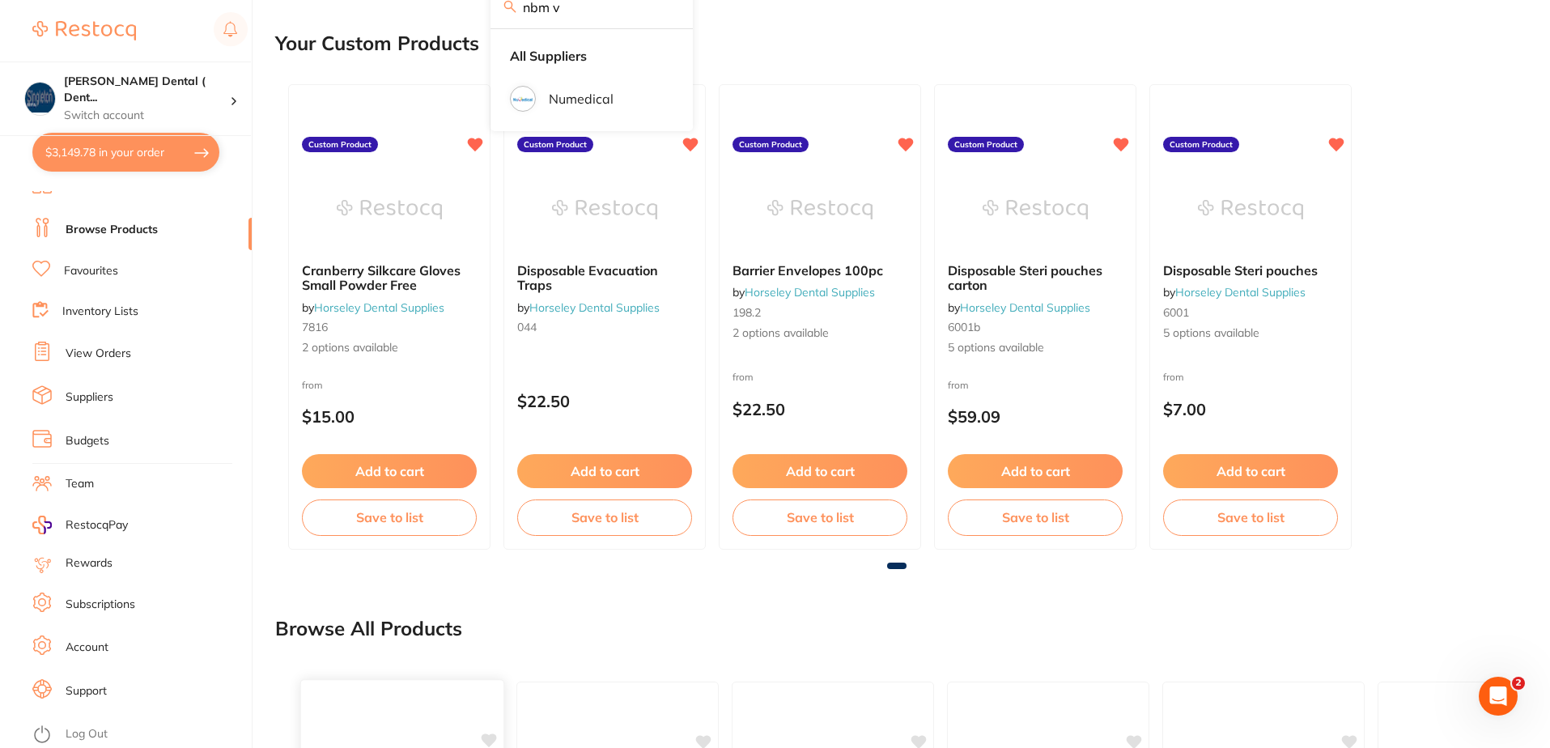
type input "nbm v"
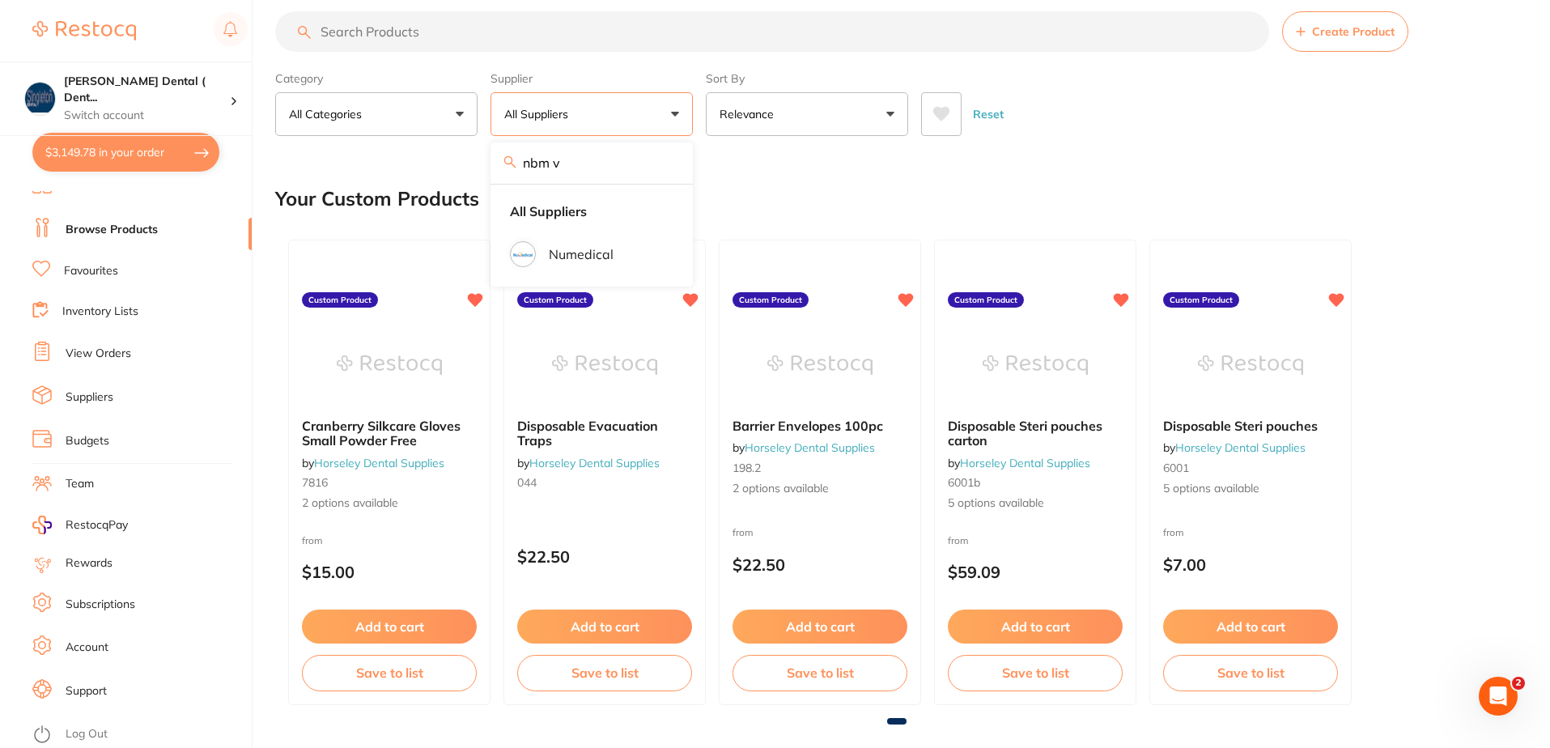
scroll to position [0, 0]
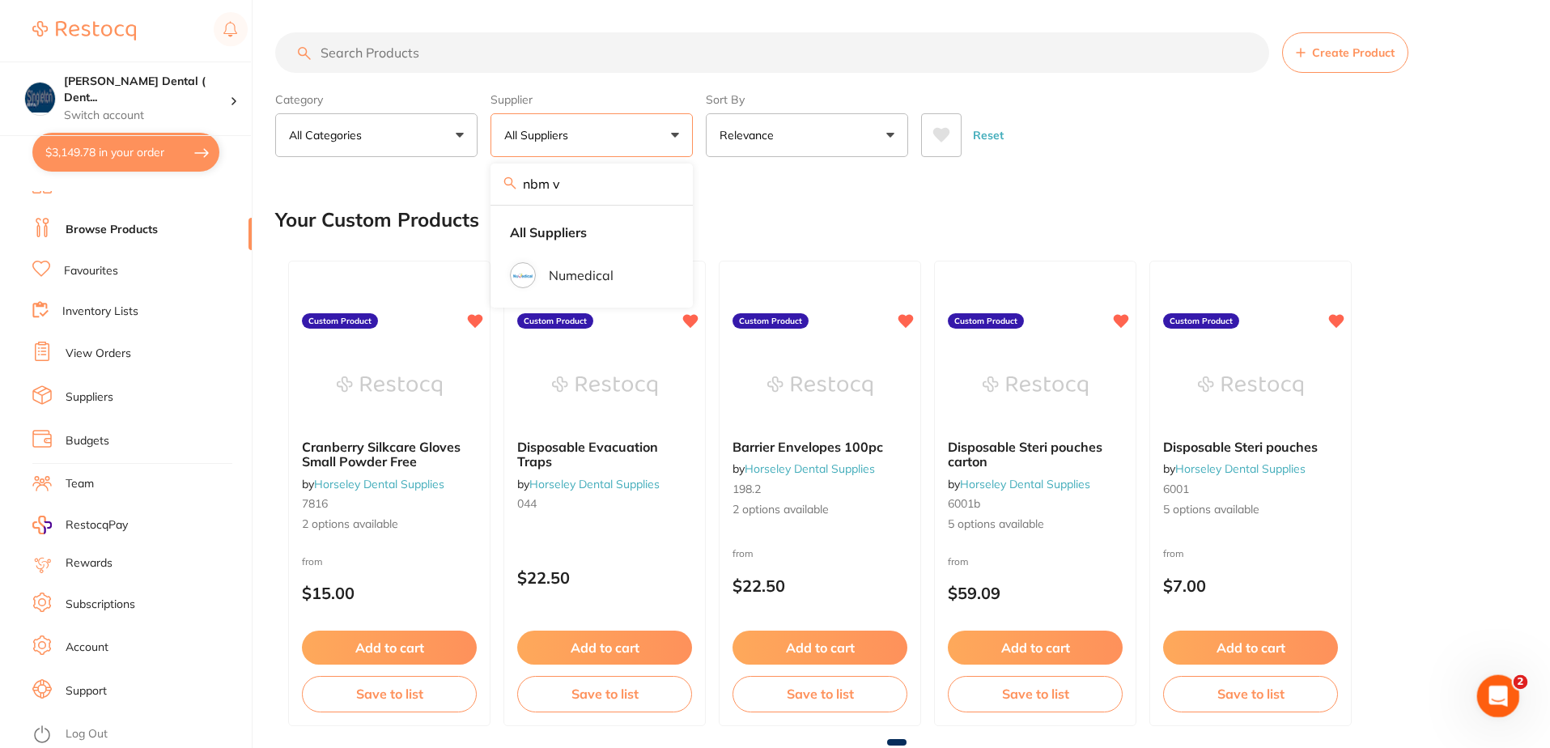
click at [1499, 694] on icon "Open Intercom Messenger" at bounding box center [1496, 694] width 27 height 27
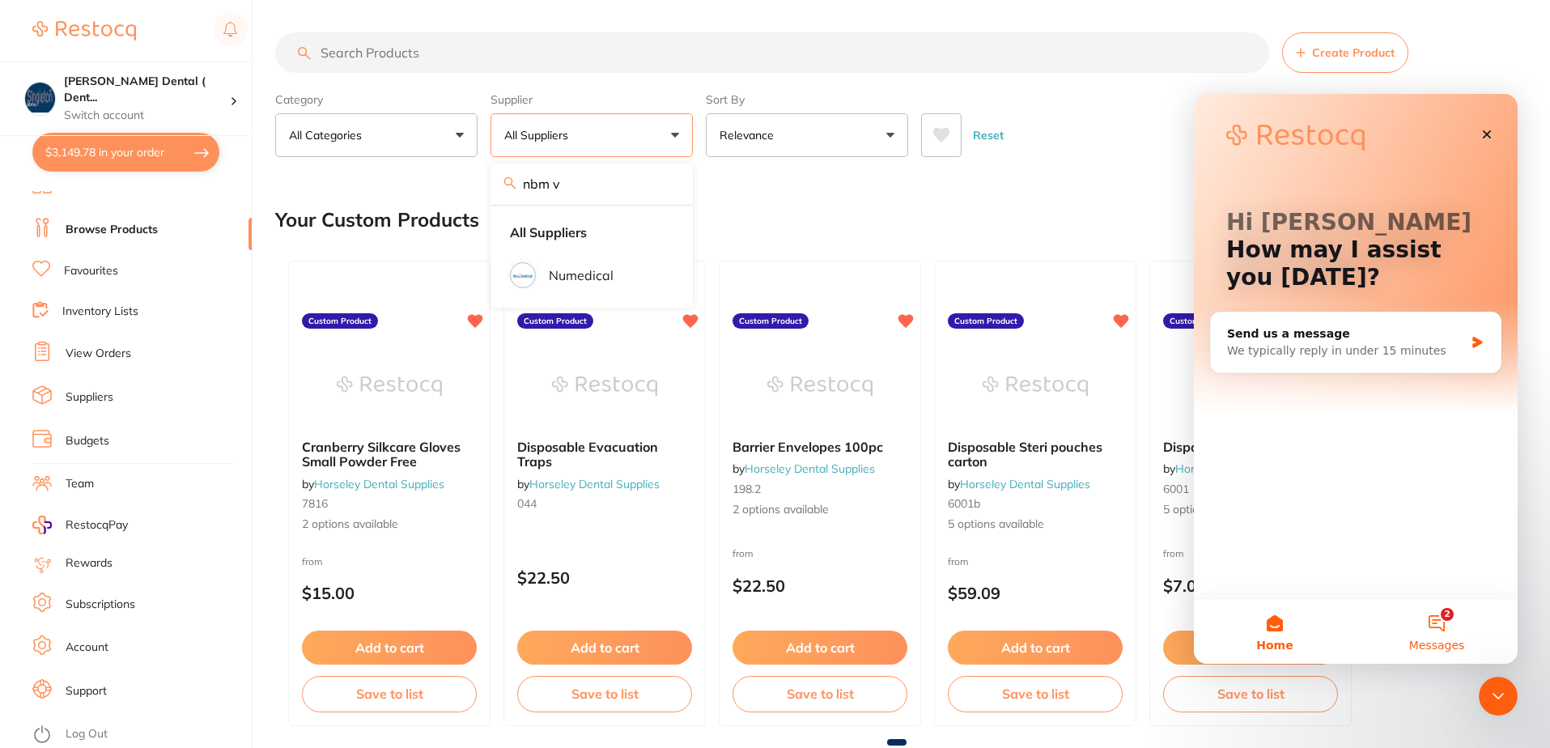
click at [1438, 630] on button "2 Messages" at bounding box center [1437, 631] width 162 height 65
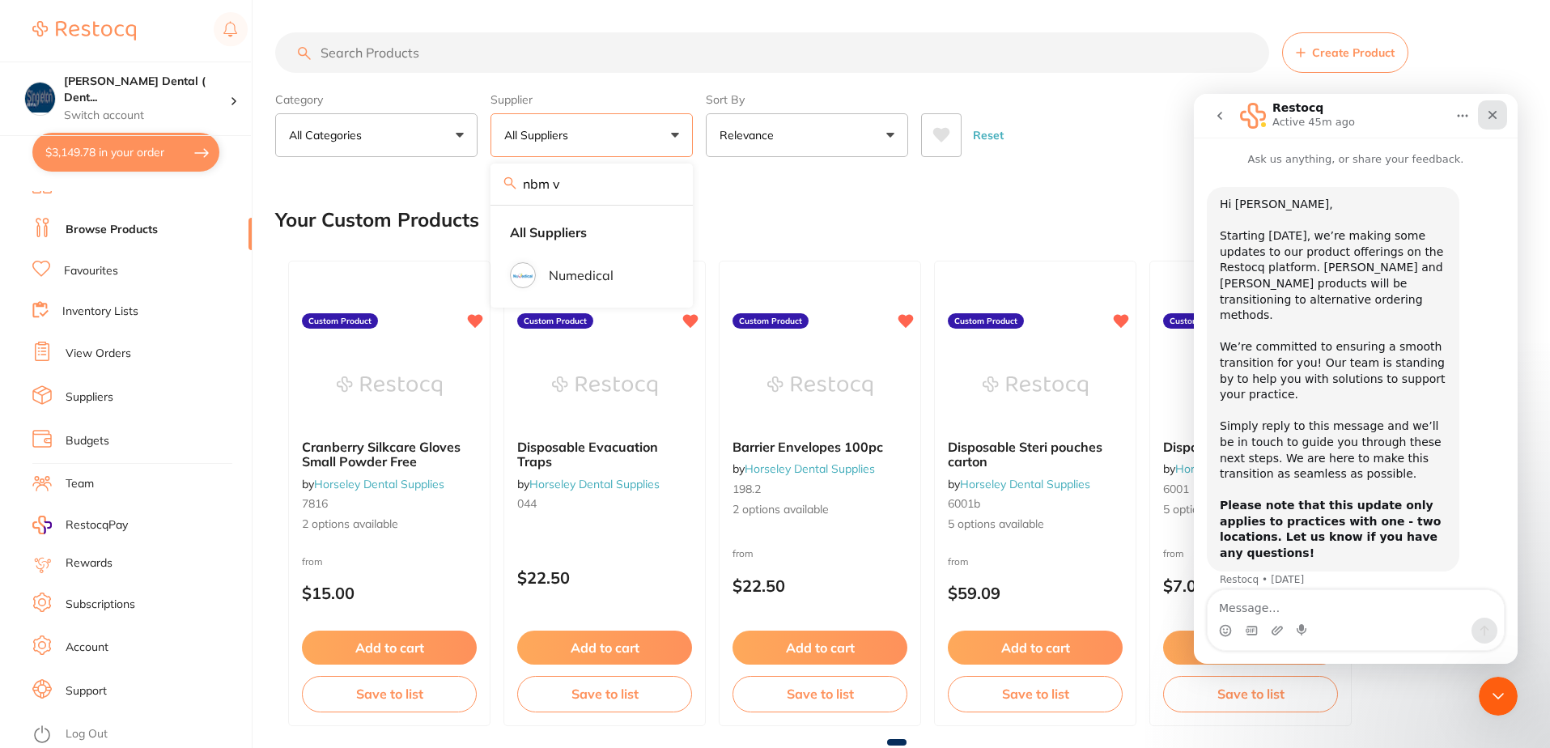
click at [1497, 114] on icon "Close" at bounding box center [1492, 114] width 13 height 13
